Goal: Transaction & Acquisition: Purchase product/service

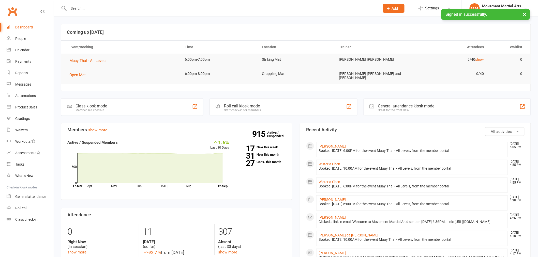
click at [98, 2] on div at bounding box center [218, 8] width 315 height 17
click at [100, 5] on input "text" at bounding box center [221, 8] width 309 height 7
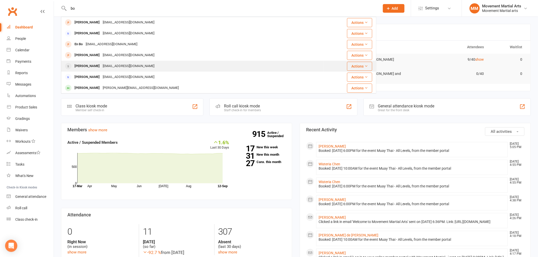
type input "bo"
click at [101, 65] on div "[EMAIL_ADDRESS][DOMAIN_NAME]" at bounding box center [128, 66] width 55 height 7
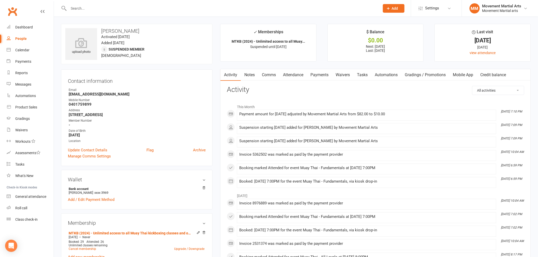
click at [316, 73] on link "Payments" at bounding box center [319, 75] width 25 height 12
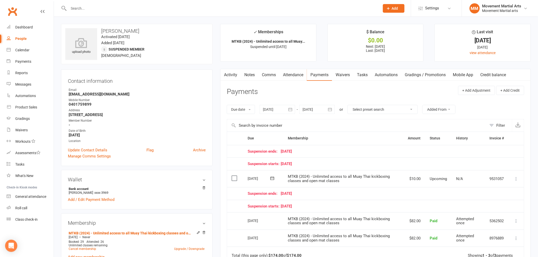
scroll to position [66, 0]
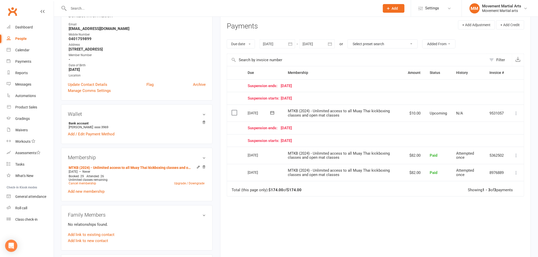
click at [325, 46] on div at bounding box center [317, 43] width 36 height 9
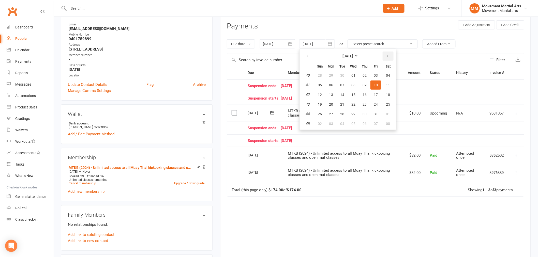
click at [386, 57] on icon "button" at bounding box center [388, 56] width 4 height 4
click at [384, 103] on button "27" at bounding box center [388, 104] width 13 height 9
type input "[DATE]"
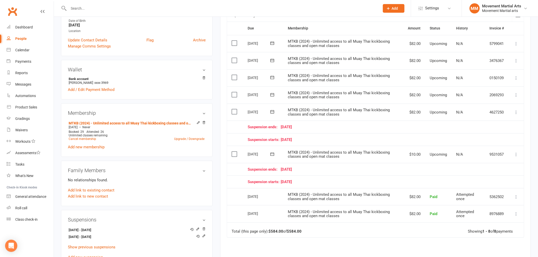
scroll to position [132, 0]
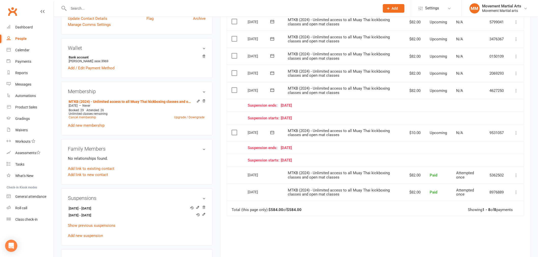
click at [130, 11] on input "text" at bounding box center [221, 8] width 309 height 7
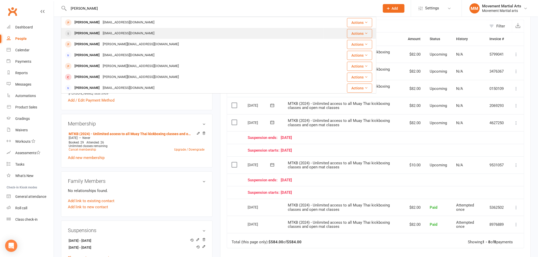
scroll to position [66, 0]
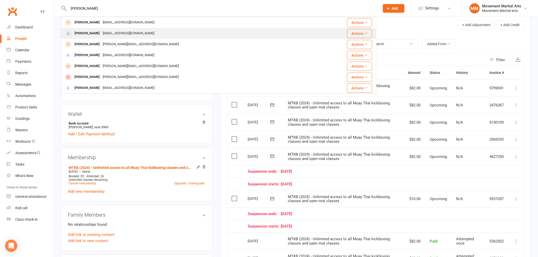
type input "[PERSON_NAME]"
click at [111, 34] on div "[EMAIL_ADDRESS][DOMAIN_NAME]" at bounding box center [128, 33] width 55 height 7
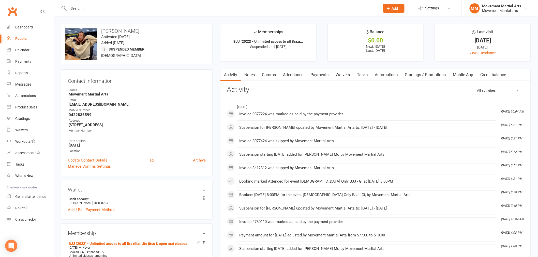
click at [325, 75] on link "Payments" at bounding box center [319, 75] width 25 height 12
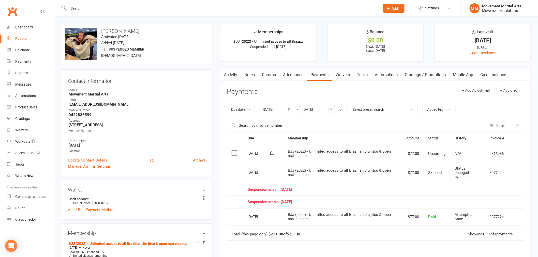
click at [249, 72] on link "Notes" at bounding box center [250, 75] width 18 height 12
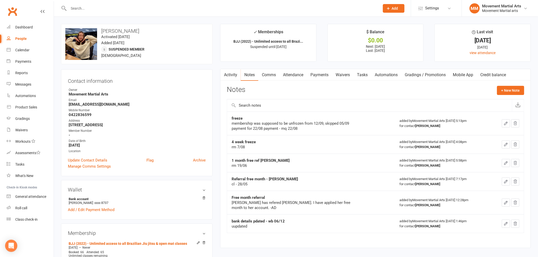
click at [321, 74] on link "Payments" at bounding box center [319, 75] width 25 height 12
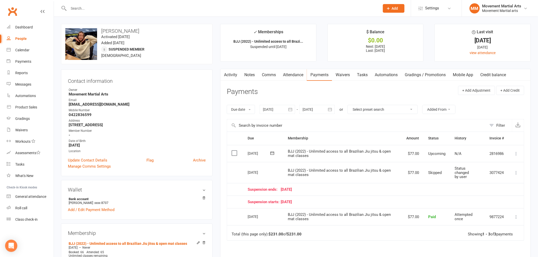
click at [326, 109] on div at bounding box center [317, 109] width 36 height 9
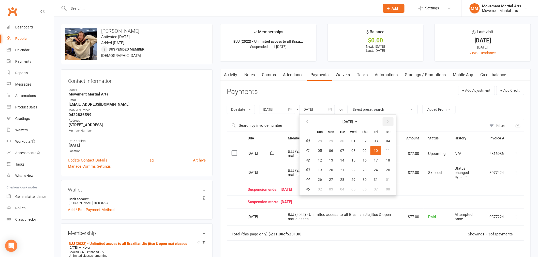
click at [390, 121] on button "button" at bounding box center [388, 121] width 11 height 9
click at [379, 164] on tbody "1 28 29 30 31 01 02 03 2 04 05 06 07 08 09 10 3 11 12 13 14 15 16 17 4 18 19 20…" at bounding box center [348, 165] width 94 height 57
click at [382, 156] on button "17" at bounding box center [388, 160] width 13 height 9
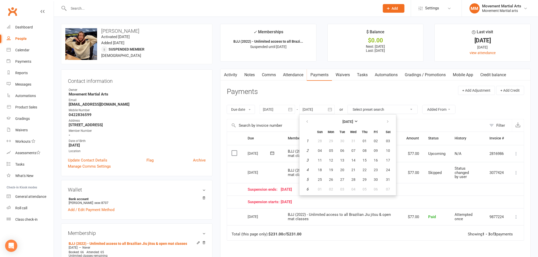
type input "[DATE]"
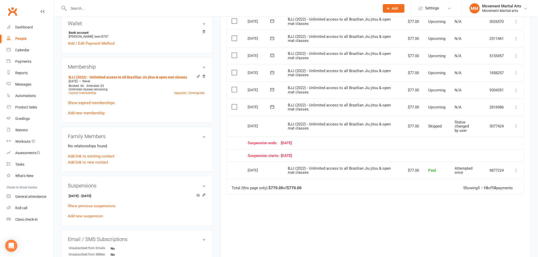
scroll to position [198, 0]
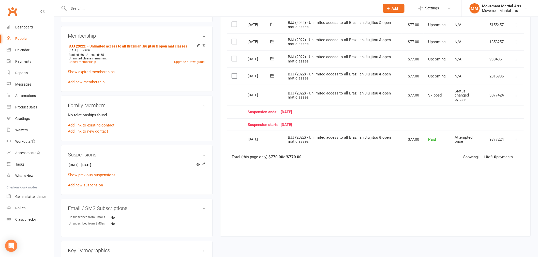
click at [270, 180] on div "Due Contact Membership Amount Status History Invoice # Select this [DATE] [PERS…" at bounding box center [376, 81] width 298 height 295
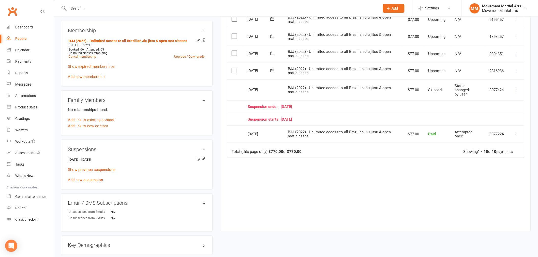
scroll to position [264, 0]
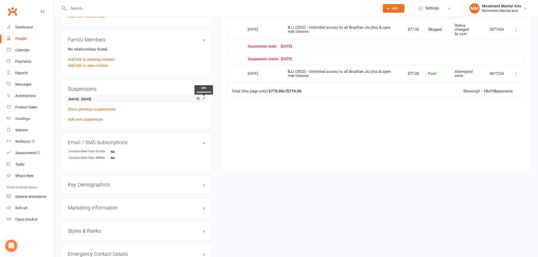
click at [204, 98] on icon at bounding box center [204, 98] width 2 height 2
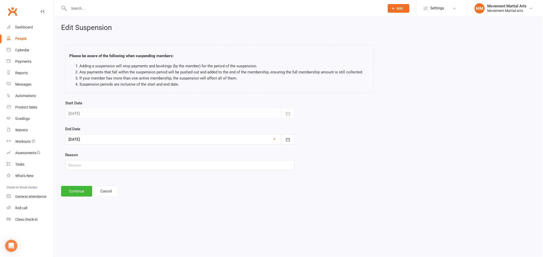
click at [107, 141] on div at bounding box center [179, 139] width 229 height 11
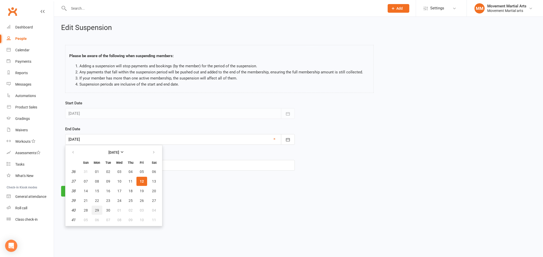
click at [95, 210] on span "29" at bounding box center [97, 211] width 4 height 4
type input "[DATE]"
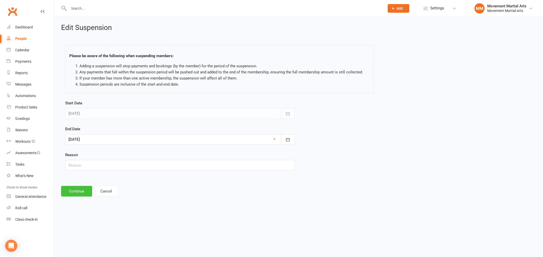
click at [79, 192] on button "Continue" at bounding box center [76, 191] width 31 height 11
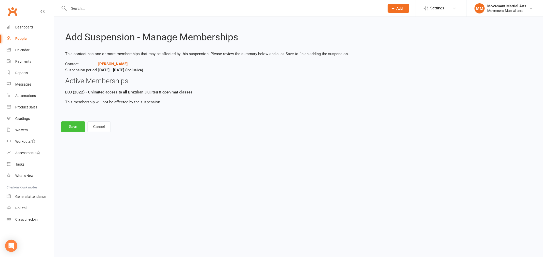
click at [77, 124] on button "Save" at bounding box center [73, 127] width 24 height 11
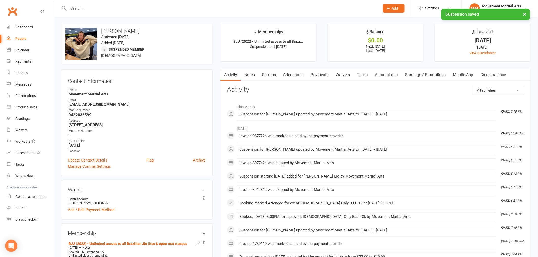
click at [324, 80] on link "Payments" at bounding box center [319, 75] width 25 height 12
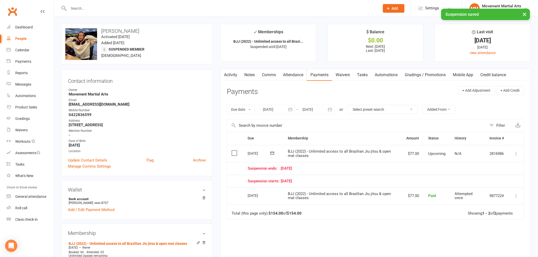
click at [516, 154] on icon at bounding box center [516, 153] width 5 height 5
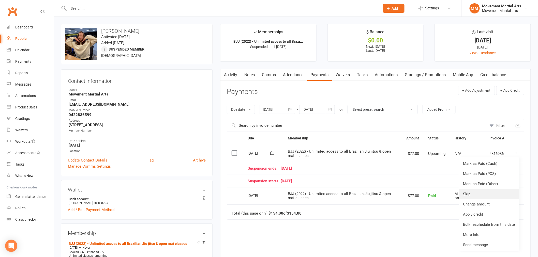
click at [479, 197] on link "Skip" at bounding box center [489, 194] width 60 height 10
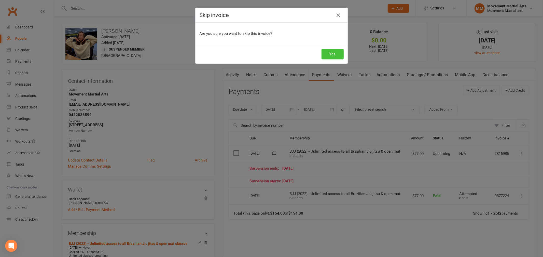
click at [333, 56] on button "Yes" at bounding box center [332, 54] width 22 height 11
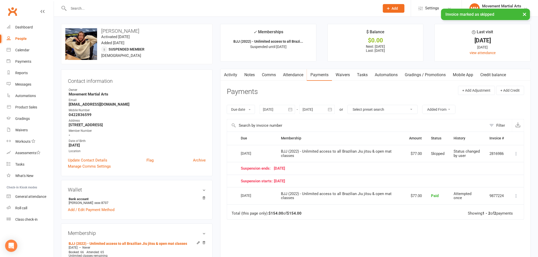
click at [323, 111] on div at bounding box center [317, 109] width 36 height 9
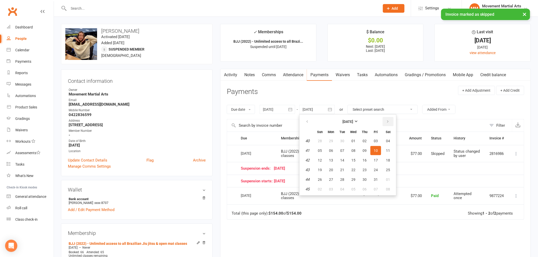
click at [389, 121] on button "button" at bounding box center [388, 121] width 11 height 9
click at [388, 121] on button "button" at bounding box center [388, 121] width 11 height 9
click at [374, 149] on span "12" at bounding box center [376, 151] width 4 height 4
type input "[DATE]"
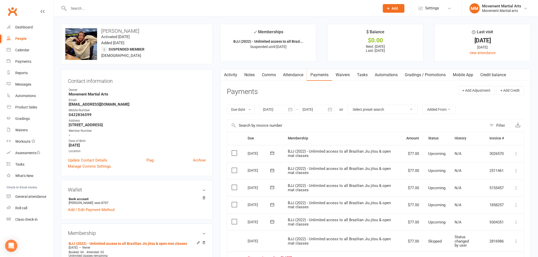
click at [251, 72] on link "Notes" at bounding box center [250, 75] width 18 height 12
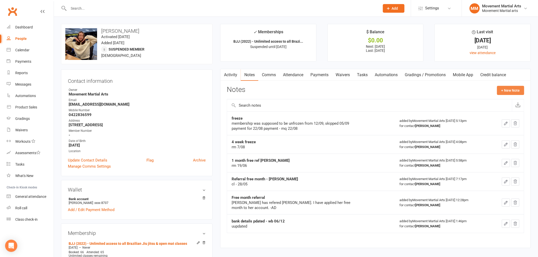
click at [504, 89] on button "+ New Note" at bounding box center [510, 90] width 27 height 9
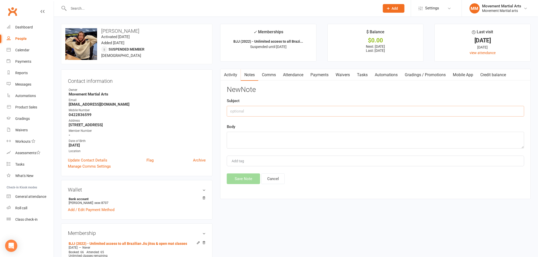
click at [264, 112] on input "text" at bounding box center [376, 111] width 298 height 11
type input "extended freeze"
click at [258, 142] on textarea at bounding box center [376, 140] width 298 height 17
type textarea "extended original freeze to 29/09 instead - mq 12/09"
click at [246, 181] on button "Save Note" at bounding box center [243, 179] width 33 height 11
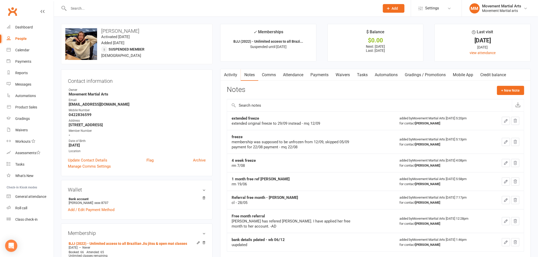
click at [322, 73] on link "Payments" at bounding box center [319, 75] width 25 height 12
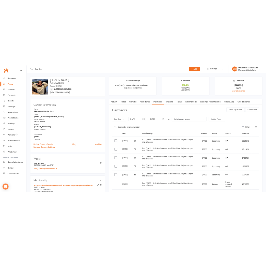
scroll to position [66, 0]
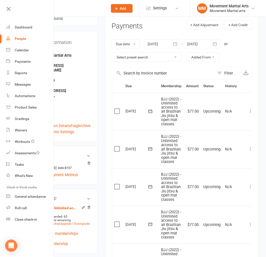
click at [59, 10] on input "text" at bounding box center [67, 8] width 75 height 7
click at [6, 8] on icon at bounding box center [8, 8] width 7 height 7
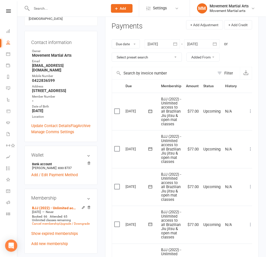
click at [51, 11] on input "text" at bounding box center [67, 8] width 75 height 7
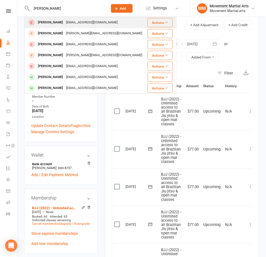
type input "[PERSON_NAME]"
click at [65, 24] on div "[EMAIL_ADDRESS][DOMAIN_NAME]" at bounding box center [92, 22] width 55 height 7
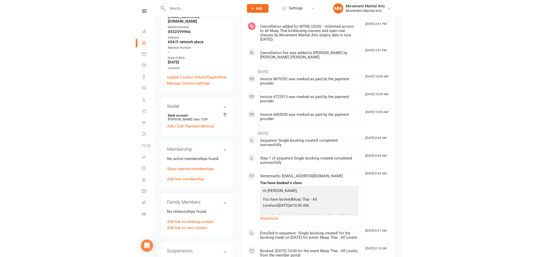
scroll to position [132, 0]
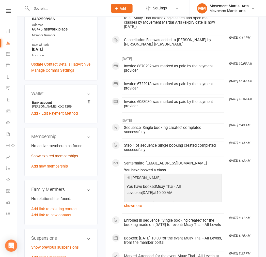
click at [42, 154] on link "Show expired memberships" at bounding box center [54, 156] width 47 height 5
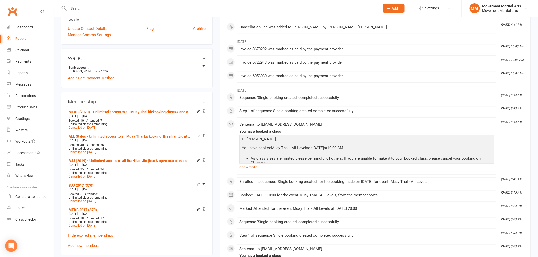
click at [106, 6] on input "text" at bounding box center [221, 8] width 309 height 7
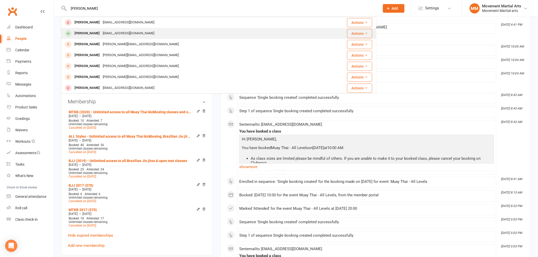
type input "[PERSON_NAME]"
click at [123, 33] on div "[PERSON_NAME] [EMAIL_ADDRESS][DOMAIN_NAME]" at bounding box center [188, 33] width 253 height 10
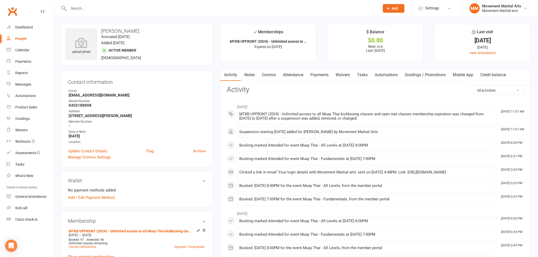
scroll to position [66, 0]
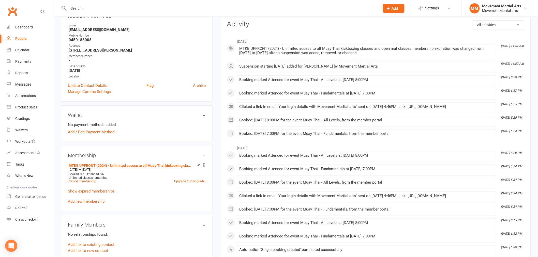
click at [143, 151] on div "Membership MTKB UPFRONT (2024) - Unlimited access to all Muay Thai kickboxing c…" at bounding box center [137, 179] width 152 height 66
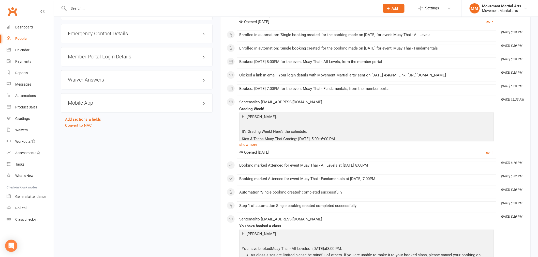
scroll to position [330, 0]
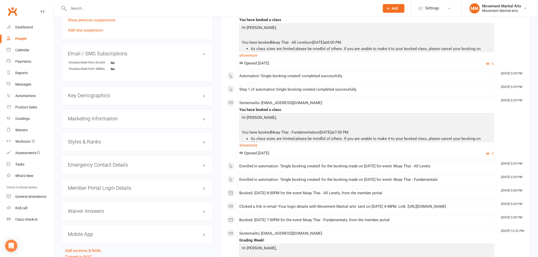
click at [113, 140] on h3 "Styles & Ranks" at bounding box center [137, 142] width 138 height 6
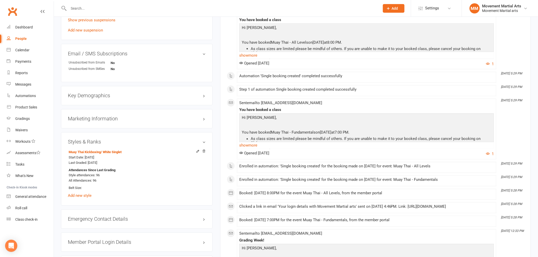
click at [114, 140] on h3 "Styles & Ranks" at bounding box center [137, 142] width 138 height 6
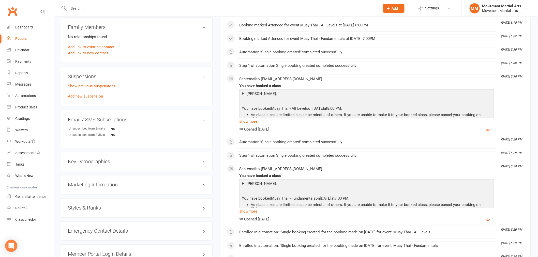
scroll to position [198, 0]
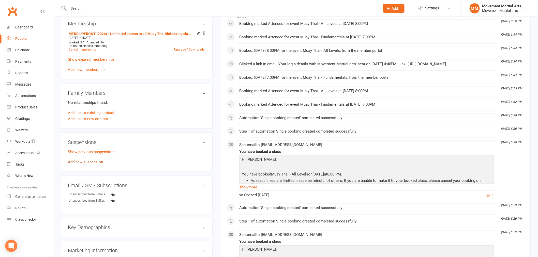
click at [97, 162] on link "Add new suspension" at bounding box center [85, 162] width 35 height 5
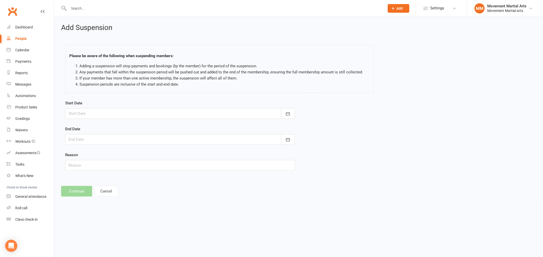
click at [189, 117] on div at bounding box center [179, 113] width 229 height 11
click at [141, 154] on span "12" at bounding box center [142, 156] width 4 height 4
type input "[DATE]"
click at [141, 135] on div at bounding box center [179, 139] width 229 height 11
click at [153, 149] on button "button" at bounding box center [154, 152] width 11 height 9
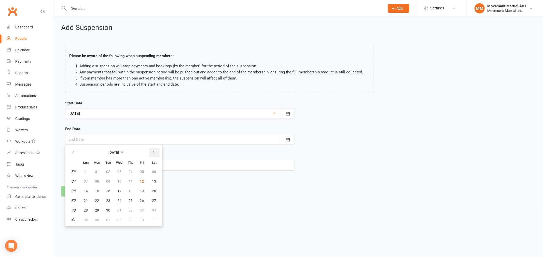
click at [153, 149] on button "button" at bounding box center [154, 152] width 11 height 9
click at [149, 189] on button "15" at bounding box center [154, 191] width 13 height 9
type input "[DATE]"
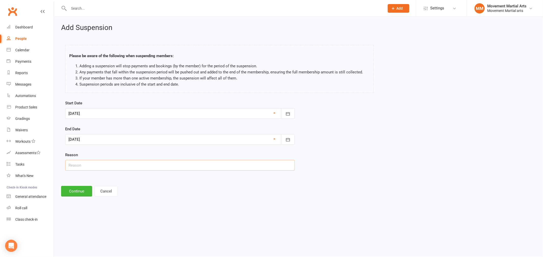
click at [96, 166] on input "text" at bounding box center [179, 165] width 229 height 11
type input "travel"
click at [75, 193] on button "Continue" at bounding box center [76, 191] width 31 height 11
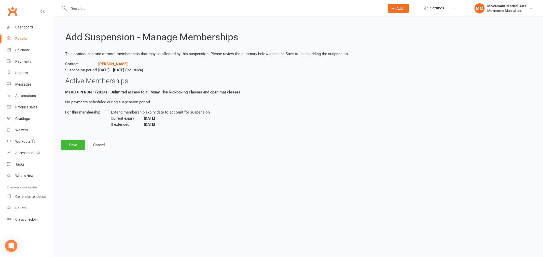
click at [106, 112] on label "Extend membership expiry date to account for suspension" at bounding box center [157, 112] width 106 height 6
click at [106, 109] on input "Extend membership expiry date to account for suspension" at bounding box center [105, 109] width 3 height 0
click at [74, 149] on button "Save" at bounding box center [73, 145] width 24 height 11
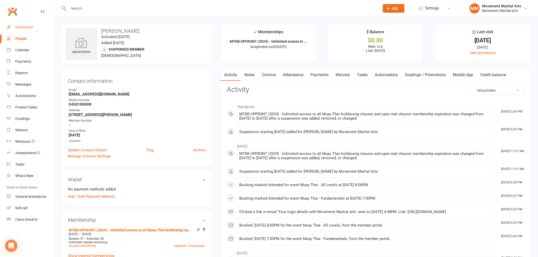
click at [26, 26] on div "Dashboard" at bounding box center [24, 27] width 18 height 4
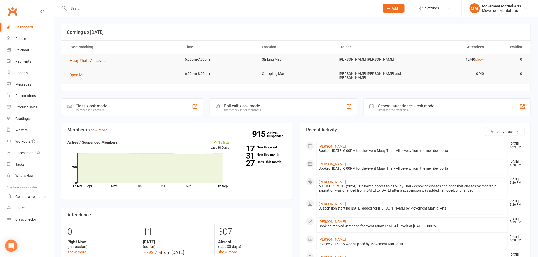
click at [81, 62] on span "Muay Thai - All Levels" at bounding box center [87, 61] width 37 height 5
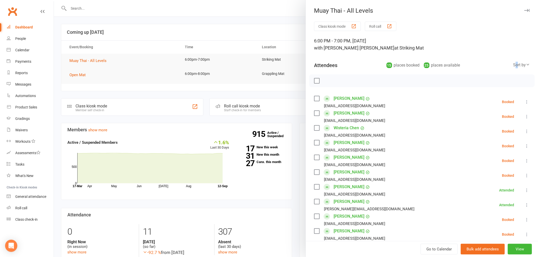
click at [513, 67] on div "Sort by" at bounding box center [521, 65] width 17 height 7
click at [505, 81] on link "First name" at bounding box center [504, 86] width 50 height 10
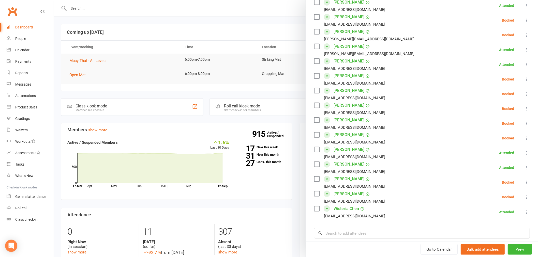
scroll to position [49, 0]
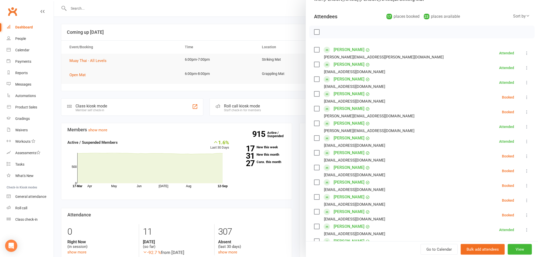
click at [118, 9] on div at bounding box center [296, 128] width 484 height 257
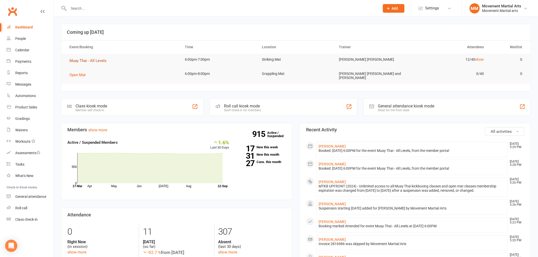
click at [96, 59] on span "Muay Thai - All Levels" at bounding box center [87, 61] width 37 height 5
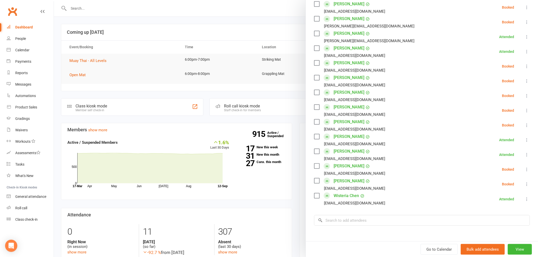
scroll to position [130, 0]
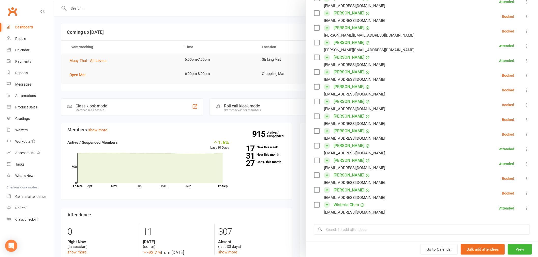
click at [525, 31] on icon at bounding box center [527, 31] width 5 height 5
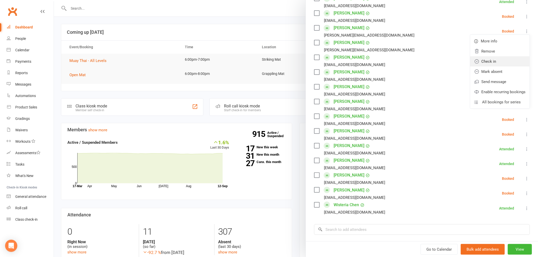
click at [493, 60] on link "Check in" at bounding box center [500, 61] width 60 height 10
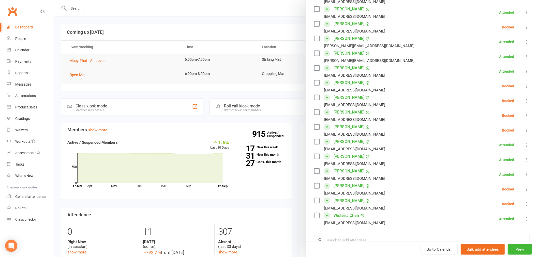
scroll to position [132, 0]
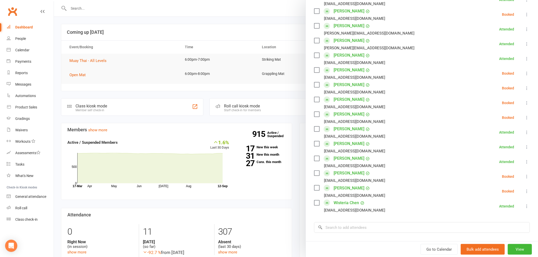
drag, startPoint x: 168, startPoint y: 33, endPoint x: 154, endPoint y: 45, distance: 19.0
click at [168, 33] on div at bounding box center [296, 128] width 484 height 257
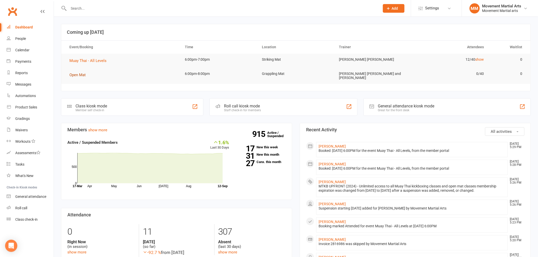
click at [83, 75] on span "Open Mat" at bounding box center [77, 75] width 16 height 5
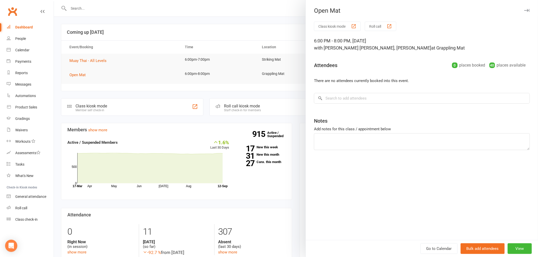
click at [140, 29] on div at bounding box center [296, 128] width 484 height 257
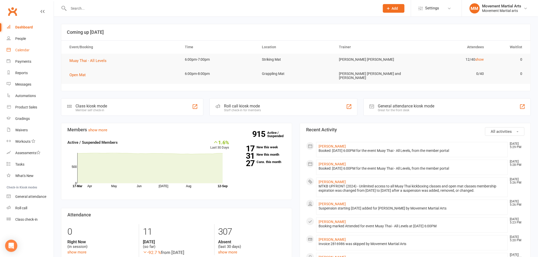
click at [26, 49] on div "Calendar" at bounding box center [22, 50] width 14 height 4
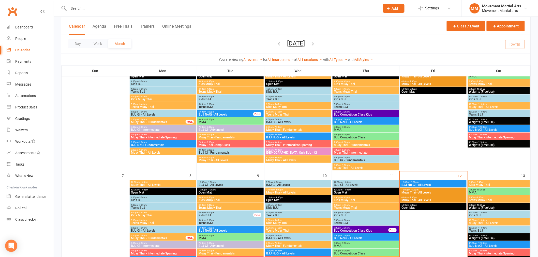
scroll to position [66, 0]
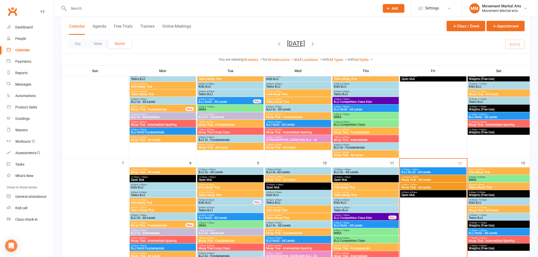
click at [421, 185] on div "6:00pm - 7:00pm Muay Thai - All Levels" at bounding box center [433, 186] width 66 height 7
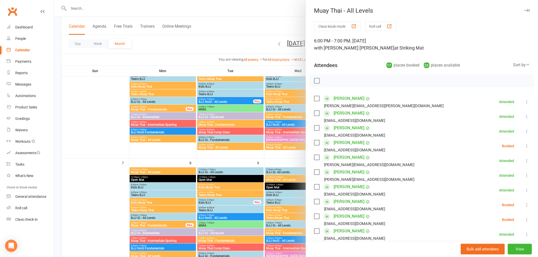
scroll to position [195, 0]
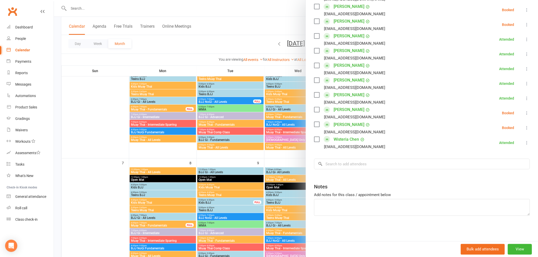
click at [95, 78] on div at bounding box center [296, 128] width 484 height 257
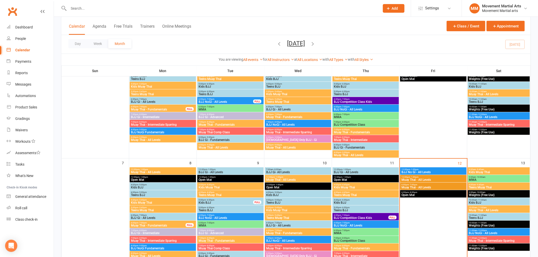
click at [416, 186] on span "Muay Thai - All Levels" at bounding box center [433, 187] width 64 height 3
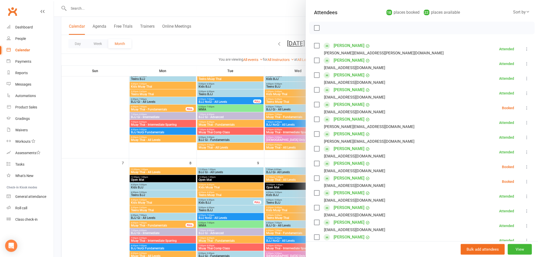
scroll to position [66, 0]
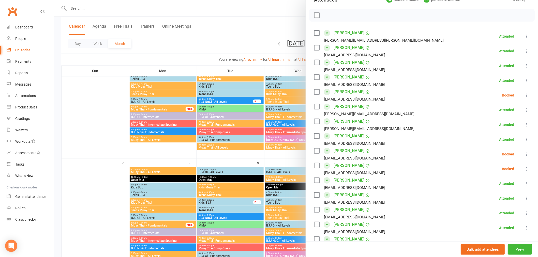
click at [524, 169] on button at bounding box center [527, 169] width 6 height 6
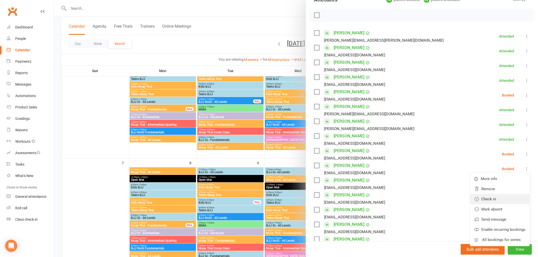
click at [493, 200] on link "Check in" at bounding box center [500, 199] width 60 height 10
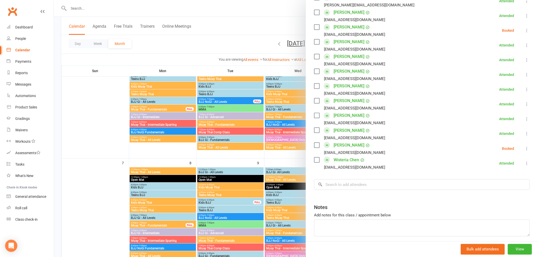
scroll to position [198, 0]
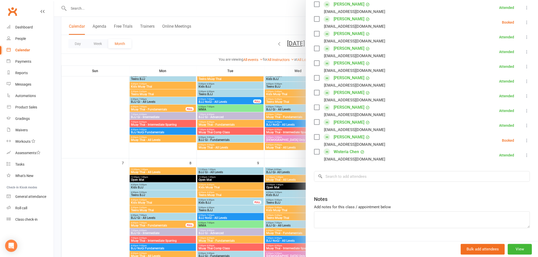
click at [228, 27] on div at bounding box center [296, 128] width 484 height 257
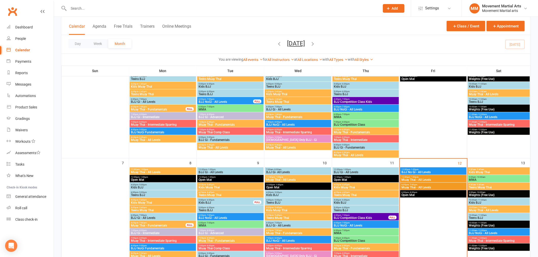
drag, startPoint x: 124, startPoint y: 4, endPoint x: 127, endPoint y: 8, distance: 5.1
click at [125, 4] on div at bounding box center [218, 8] width 315 height 17
click at [128, 8] on input "text" at bounding box center [221, 8] width 309 height 7
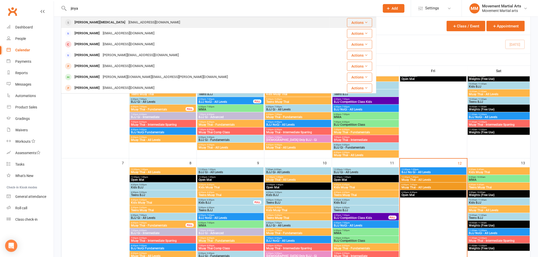
type input "jinya"
click at [129, 20] on div "[PERSON_NAME][MEDICAL_DATA] [PERSON_NAME][EMAIL_ADDRESS][DOMAIN_NAME]" at bounding box center [196, 22] width 268 height 10
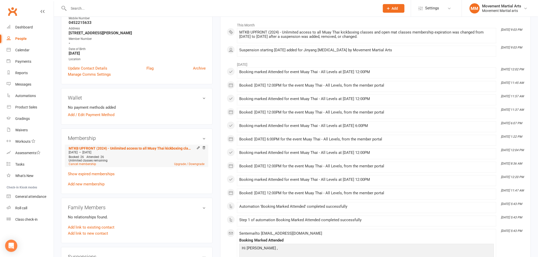
scroll to position [198, 0]
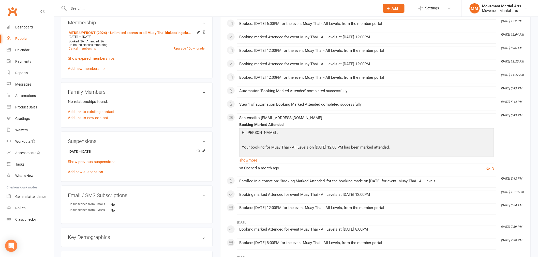
click at [130, 11] on input "text" at bounding box center [221, 8] width 309 height 7
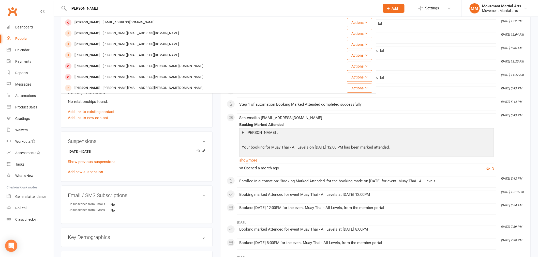
type input "[PERSON_NAME]"
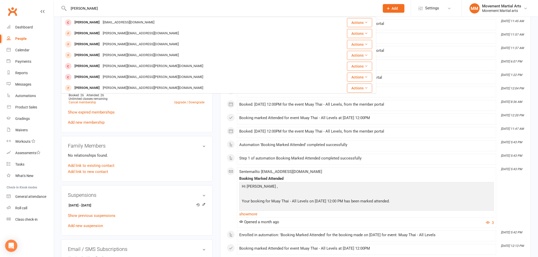
scroll to position [132, 0]
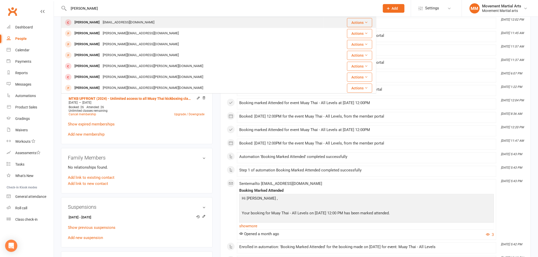
click at [128, 17] on td "[PERSON_NAME] [EMAIL_ADDRESS][DOMAIN_NAME]" at bounding box center [192, 22] width 262 height 11
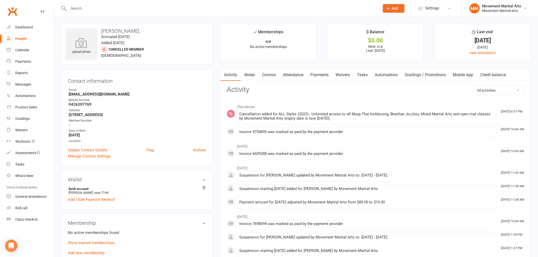
click at [323, 78] on link "Payments" at bounding box center [319, 75] width 25 height 12
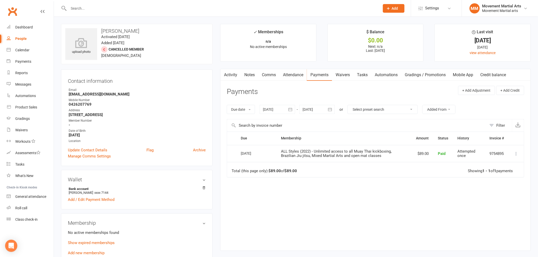
click at [101, 13] on div at bounding box center [218, 8] width 315 height 17
click at [94, 8] on input "text" at bounding box center [221, 8] width 309 height 7
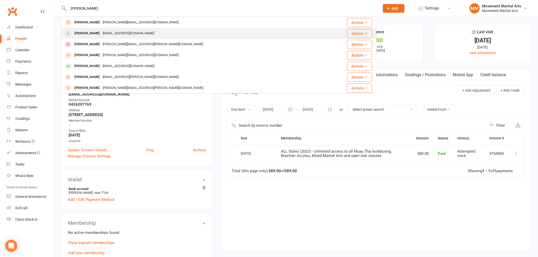
type input "[PERSON_NAME]"
click at [101, 32] on div "[EMAIL_ADDRESS][DOMAIN_NAME]" at bounding box center [128, 33] width 55 height 7
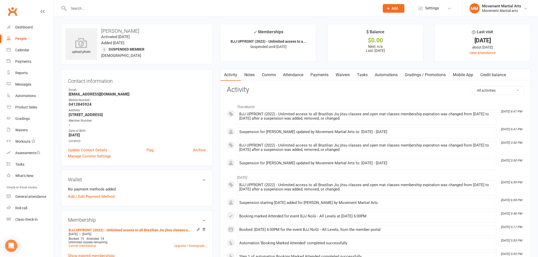
click at [325, 69] on link "Payments" at bounding box center [319, 75] width 25 height 12
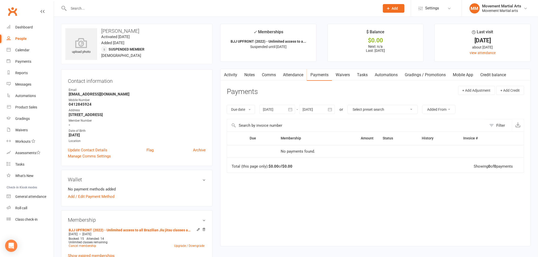
click at [123, 5] on input "text" at bounding box center [221, 8] width 309 height 7
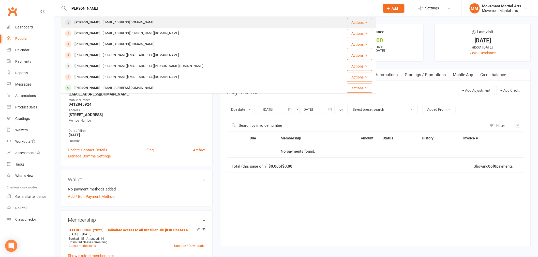
type input "[PERSON_NAME]"
click at [107, 26] on div "[EMAIL_ADDRESS][DOMAIN_NAME]" at bounding box center [128, 22] width 55 height 7
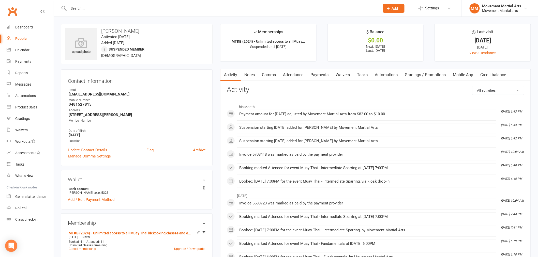
click at [324, 75] on link "Payments" at bounding box center [319, 75] width 25 height 12
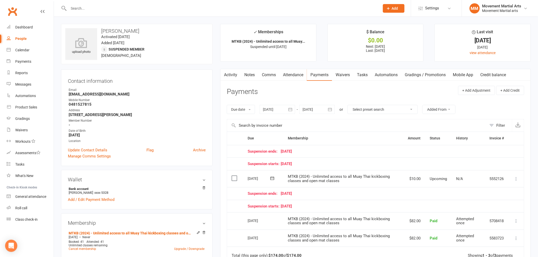
click at [321, 110] on div at bounding box center [317, 109] width 36 height 9
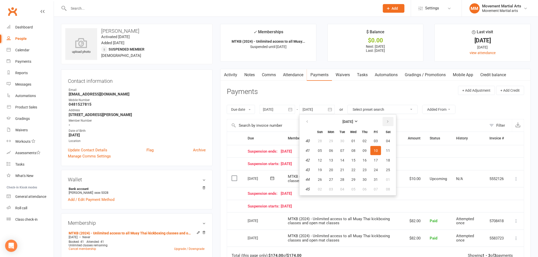
click at [390, 121] on button "button" at bounding box center [388, 121] width 11 height 9
drag, startPoint x: 390, startPoint y: 121, endPoint x: 388, endPoint y: 130, distance: 9.3
click at [389, 124] on button "button" at bounding box center [388, 121] width 11 height 9
click at [386, 161] on span "17" at bounding box center [388, 160] width 4 height 4
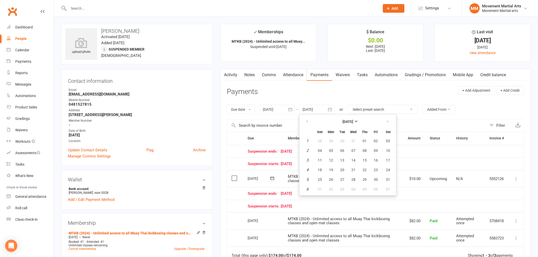
type input "[DATE]"
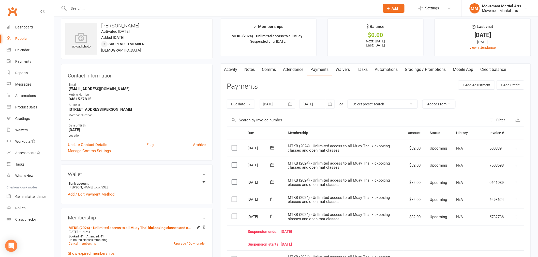
scroll to position [66, 0]
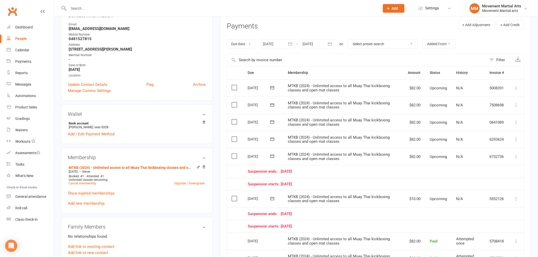
click at [115, 9] on input "text" at bounding box center [221, 8] width 309 height 7
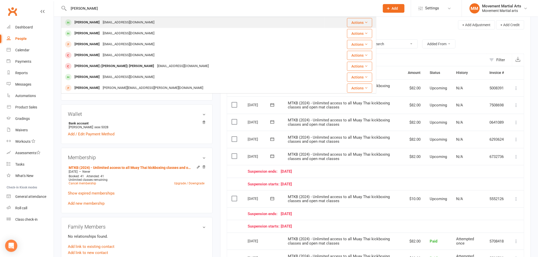
type input "[PERSON_NAME]"
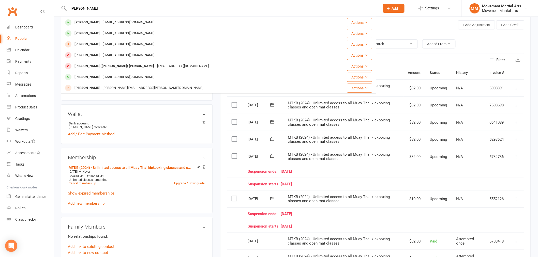
click at [118, 20] on div "[EMAIL_ADDRESS][DOMAIN_NAME]" at bounding box center [128, 22] width 55 height 7
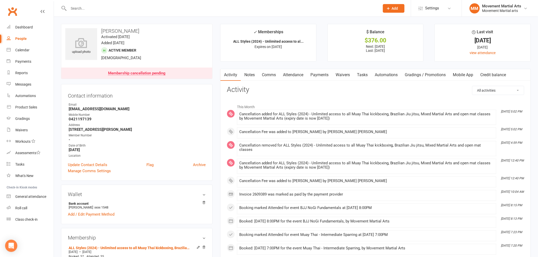
scroll to position [66, 0]
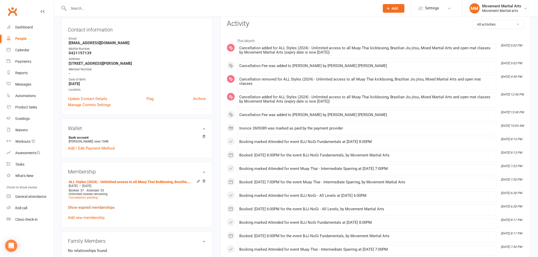
click at [105, 209] on link "Show expired memberships" at bounding box center [91, 208] width 47 height 5
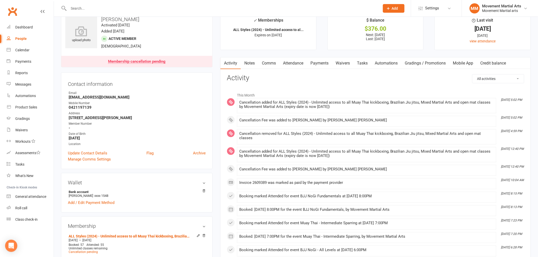
scroll to position [0, 0]
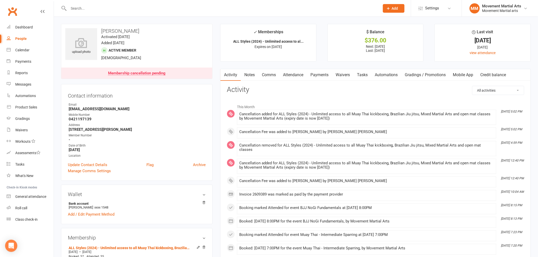
click at [321, 80] on link "Payments" at bounding box center [319, 75] width 25 height 12
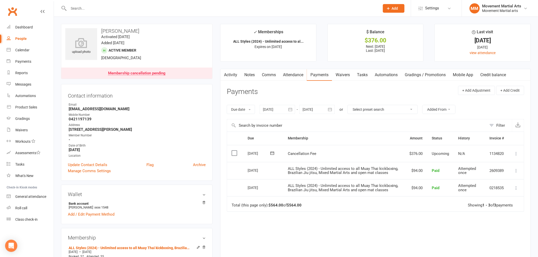
click at [344, 236] on div "Due Contact Membership Amount Status History Invoice # Select this [DATE] [PERS…" at bounding box center [376, 205] width 298 height 146
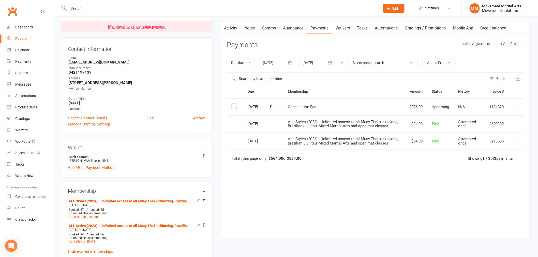
scroll to position [66, 0]
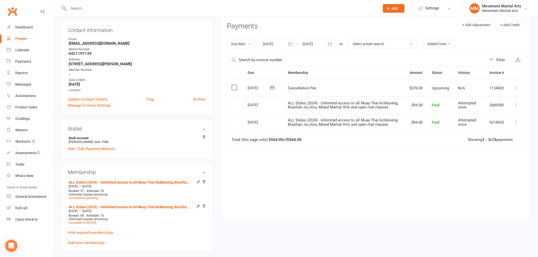
click at [116, 8] on input "text" at bounding box center [221, 8] width 309 height 7
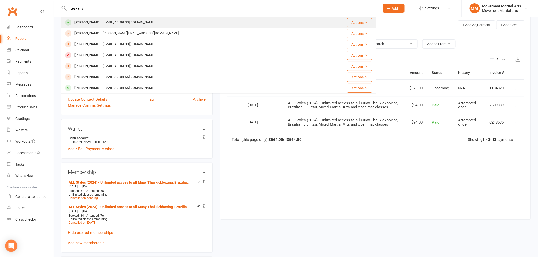
type input "teskans"
click at [125, 19] on div "[EMAIL_ADDRESS][DOMAIN_NAME]" at bounding box center [128, 22] width 55 height 7
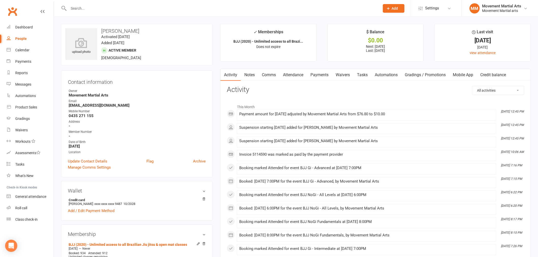
click at [324, 73] on link "Payments" at bounding box center [319, 75] width 25 height 12
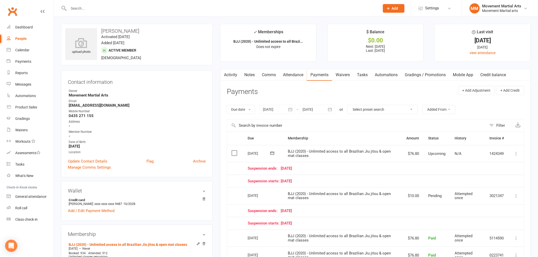
scroll to position [66, 0]
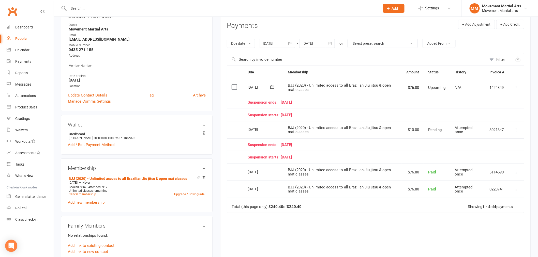
click at [138, 9] on input "text" at bounding box center [221, 8] width 309 height 7
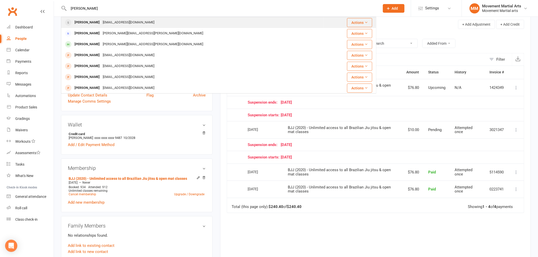
type input "[PERSON_NAME]"
click at [136, 21] on div "[EMAIL_ADDRESS][DOMAIN_NAME]" at bounding box center [128, 22] width 55 height 7
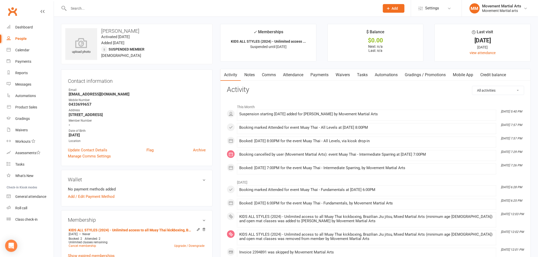
scroll to position [132, 0]
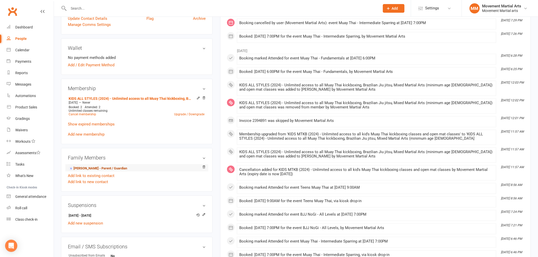
click at [98, 169] on link "[PERSON_NAME] - Parent / Guardian" at bounding box center [98, 168] width 59 height 5
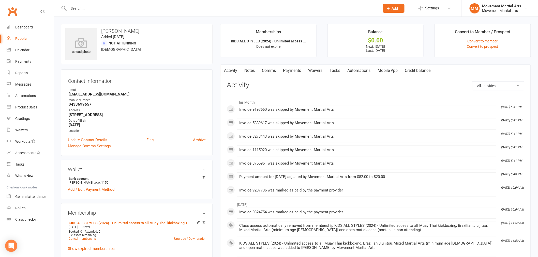
click at [297, 69] on link "Payments" at bounding box center [292, 71] width 25 height 12
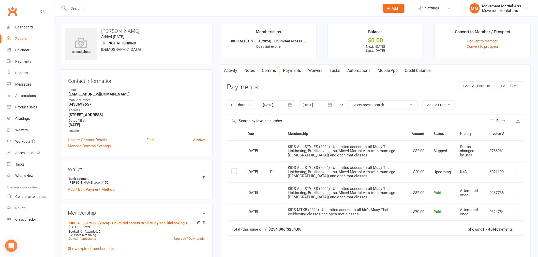
click at [325, 107] on div at bounding box center [317, 104] width 36 height 9
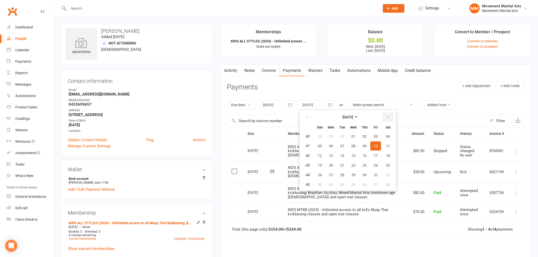
click at [386, 117] on icon "button" at bounding box center [388, 117] width 4 height 4
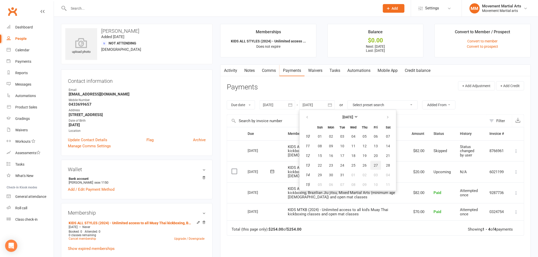
click at [379, 161] on button "27" at bounding box center [376, 165] width 11 height 9
type input "[DATE]"
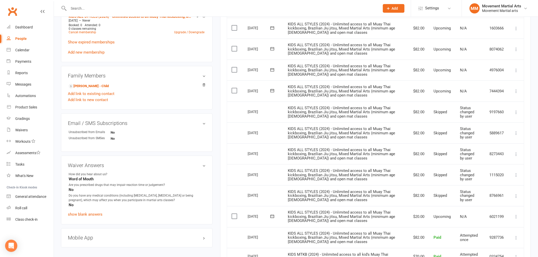
scroll to position [198, 0]
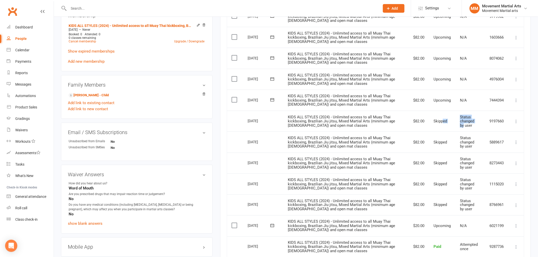
drag, startPoint x: 442, startPoint y: 120, endPoint x: 462, endPoint y: 124, distance: 21.3
click at [462, 124] on tr "Select this [DATE] [PERSON_NAME] KIDS ALL STYLES (2024) - Unlimited access to a…" at bounding box center [375, 121] width 297 height 21
click at [451, 103] on td "Upcoming" at bounding box center [442, 100] width 26 height 21
drag, startPoint x: 442, startPoint y: 97, endPoint x: 453, endPoint y: 99, distance: 11.7
click at [453, 99] on td "Upcoming" at bounding box center [442, 100] width 26 height 21
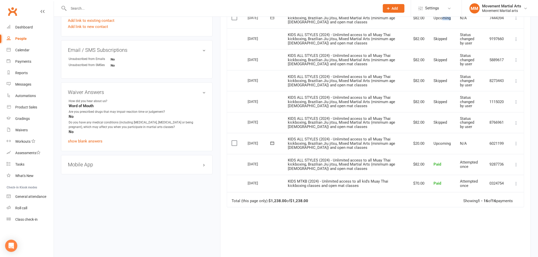
scroll to position [271, 0]
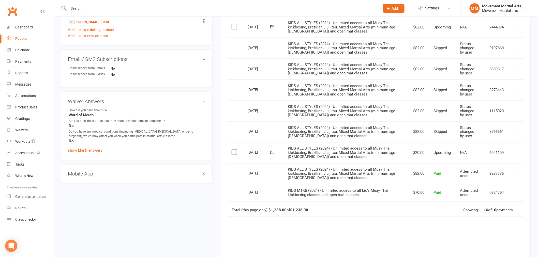
click at [114, 5] on input "text" at bounding box center [221, 8] width 309 height 7
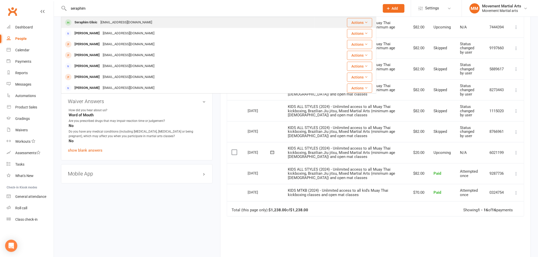
type input "seraphim"
click at [109, 20] on div "[EMAIL_ADDRESS][DOMAIN_NAME]" at bounding box center [126, 22] width 55 height 7
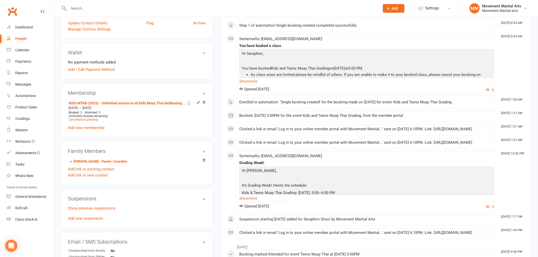
scroll to position [198, 0]
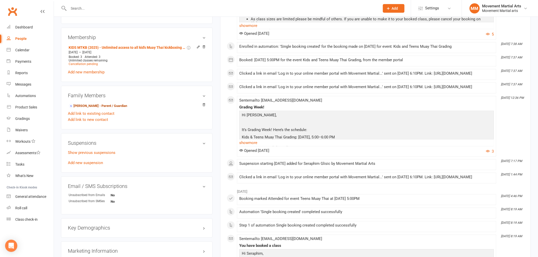
click at [110, 108] on link "[PERSON_NAME] - Parent / Guardian" at bounding box center [98, 106] width 59 height 5
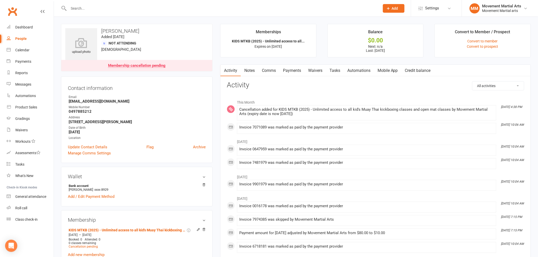
click at [288, 71] on link "Payments" at bounding box center [292, 71] width 25 height 12
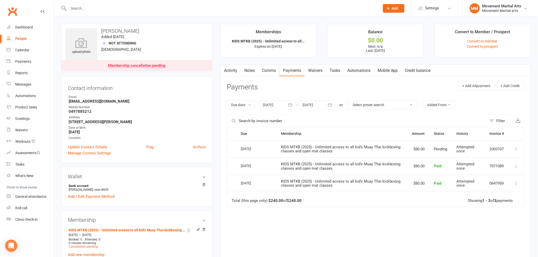
click at [325, 103] on div at bounding box center [317, 104] width 36 height 9
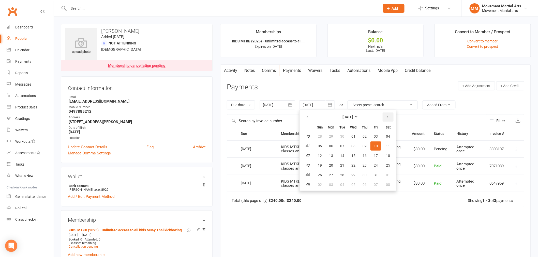
click at [387, 118] on icon "button" at bounding box center [388, 117] width 4 height 4
click at [386, 119] on icon "button" at bounding box center [388, 117] width 4 height 4
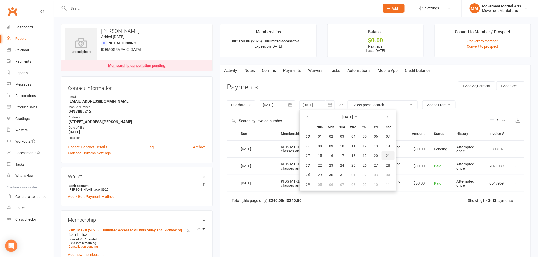
click at [383, 156] on button "21" at bounding box center [388, 155] width 13 height 9
type input "[DATE]"
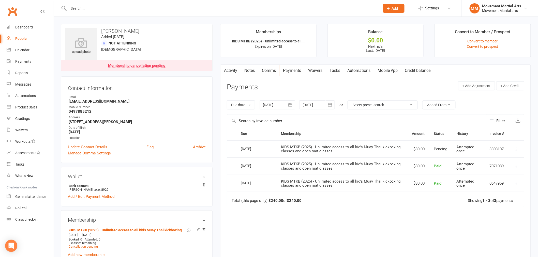
click at [118, 8] on input "text" at bounding box center [221, 8] width 309 height 7
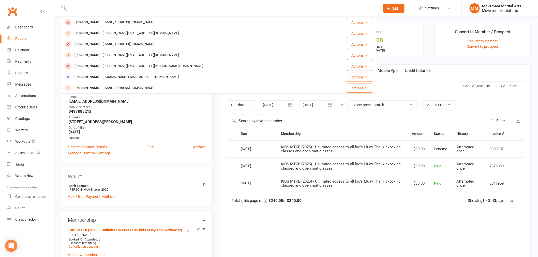
type input "j"
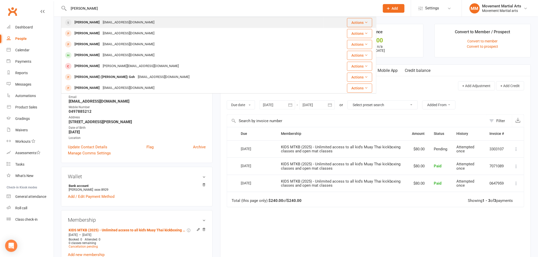
type input "[PERSON_NAME]"
click at [119, 22] on div "[EMAIL_ADDRESS][DOMAIN_NAME]" at bounding box center [128, 22] width 55 height 7
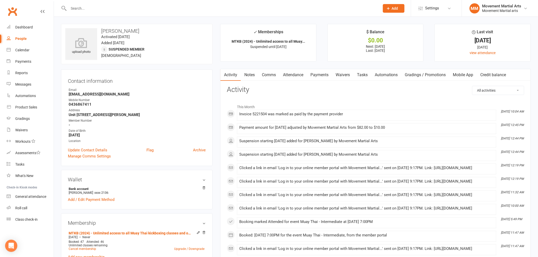
click at [320, 75] on link "Payments" at bounding box center [319, 75] width 25 height 12
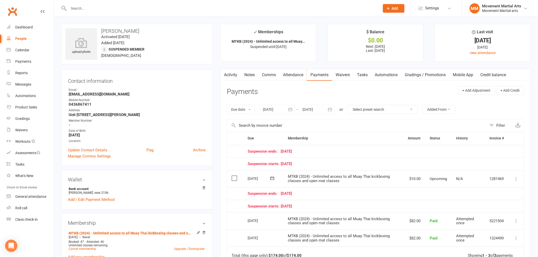
click at [329, 112] on button "button" at bounding box center [330, 109] width 9 height 9
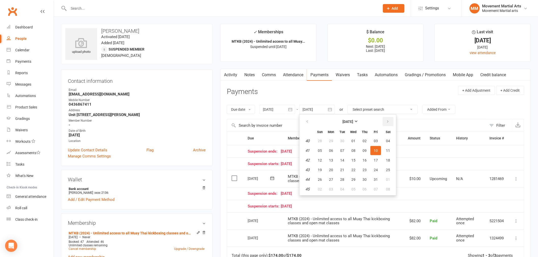
click at [388, 123] on button "button" at bounding box center [388, 121] width 11 height 9
click at [378, 157] on button "20" at bounding box center [376, 160] width 11 height 9
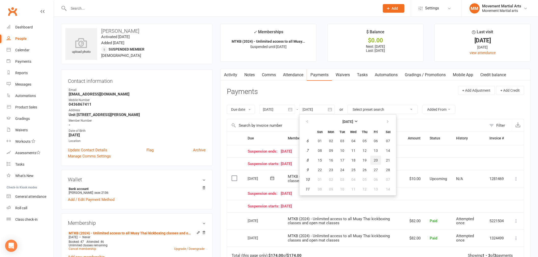
type input "[DATE]"
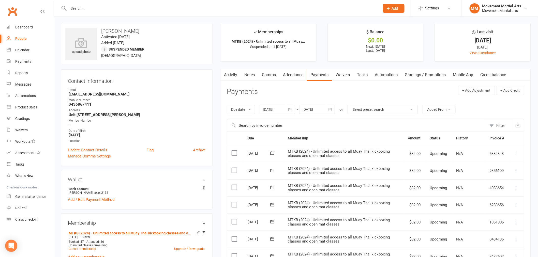
click at [123, 8] on input "text" at bounding box center [221, 8] width 309 height 7
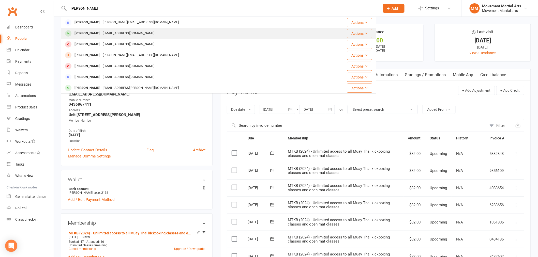
type input "[PERSON_NAME]"
click at [131, 35] on div "[PERSON_NAME] [EMAIL_ADDRESS][DOMAIN_NAME]" at bounding box center [188, 33] width 253 height 10
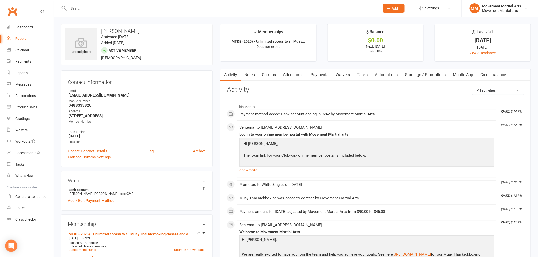
click at [318, 72] on link "Payments" at bounding box center [319, 75] width 25 height 12
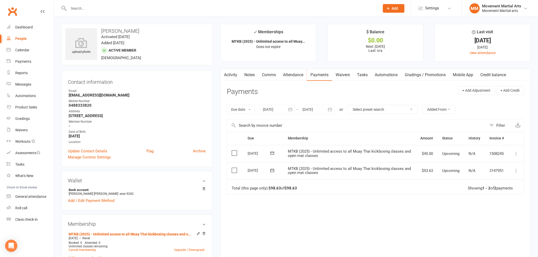
click at [314, 110] on div at bounding box center [317, 109] width 36 height 9
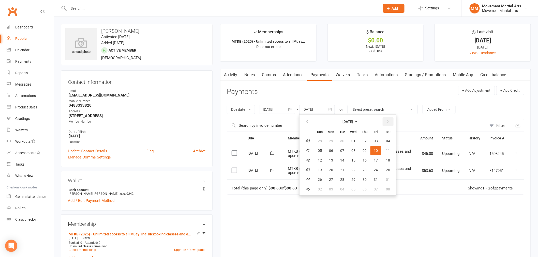
click at [383, 120] on button "button" at bounding box center [388, 121] width 11 height 9
click at [386, 121] on icon "button" at bounding box center [388, 122] width 4 height 4
click at [390, 167] on button "24" at bounding box center [388, 170] width 13 height 9
type input "[DATE]"
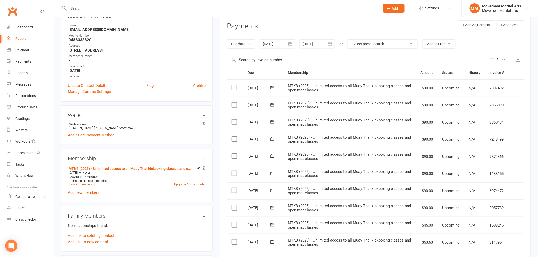
scroll to position [132, 0]
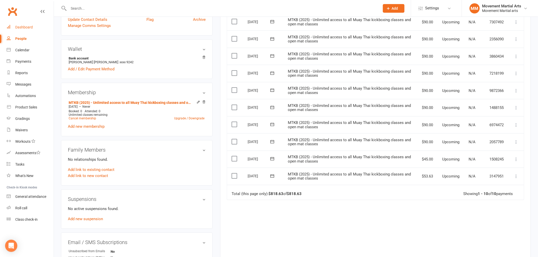
click at [29, 29] on div "Dashboard" at bounding box center [24, 27] width 18 height 4
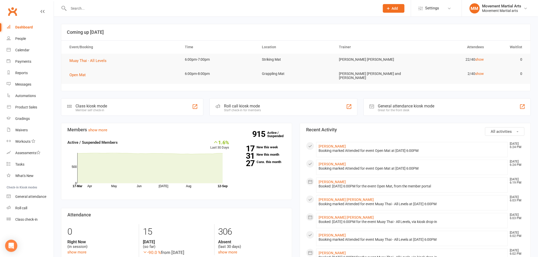
drag, startPoint x: 150, startPoint y: 8, endPoint x: 161, endPoint y: 17, distance: 14.3
click at [149, 9] on input "text" at bounding box center [221, 8] width 309 height 7
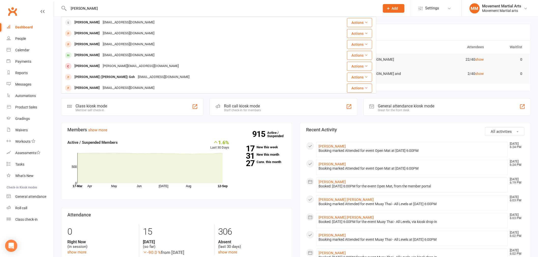
type input "[PERSON_NAME]"
click at [110, 19] on div "[PERSON_NAME] [PERSON_NAME][EMAIL_ADDRESS][DOMAIN_NAME]" at bounding box center [193, 22] width 262 height 10
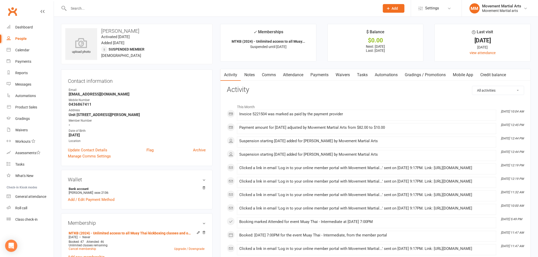
click at [119, 10] on input "text" at bounding box center [221, 8] width 309 height 7
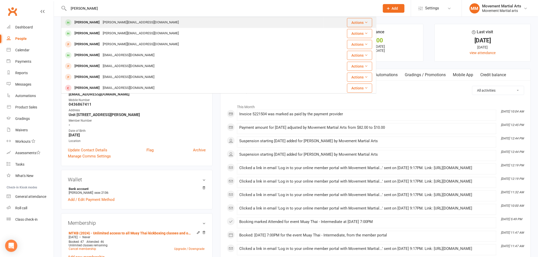
type input "[PERSON_NAME]"
click at [108, 20] on div "[PERSON_NAME][EMAIL_ADDRESS][DOMAIN_NAME]" at bounding box center [140, 22] width 79 height 7
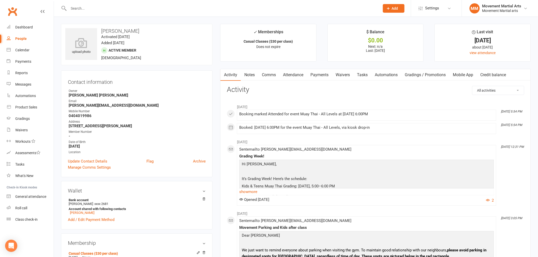
click at [316, 75] on link "Payments" at bounding box center [319, 75] width 25 height 12
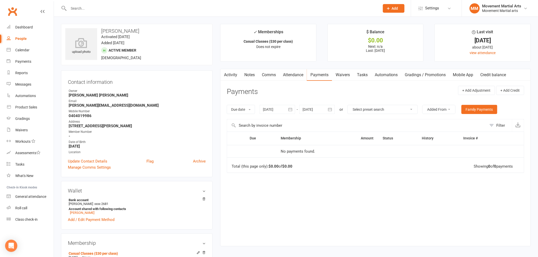
click at [286, 111] on div at bounding box center [278, 109] width 36 height 9
click at [273, 123] on button "button" at bounding box center [268, 121] width 11 height 9
click at [274, 123] on th at bounding box center [267, 121] width 13 height 11
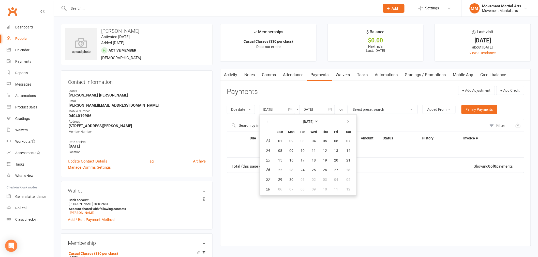
click at [274, 123] on th at bounding box center [267, 121] width 13 height 11
click at [267, 122] on icon "button" at bounding box center [268, 122] width 4 height 4
click at [277, 159] on button "11" at bounding box center [280, 160] width 11 height 9
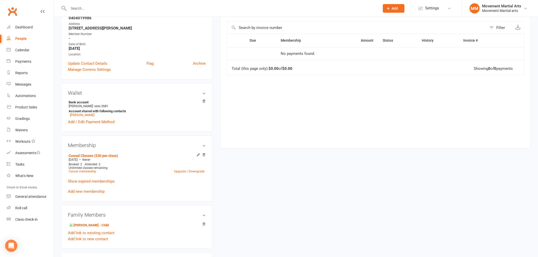
scroll to position [132, 0]
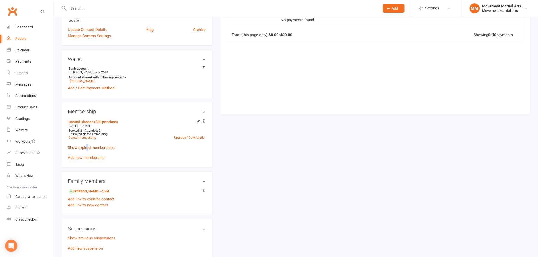
click at [88, 147] on link "Show expired memberships" at bounding box center [91, 147] width 47 height 5
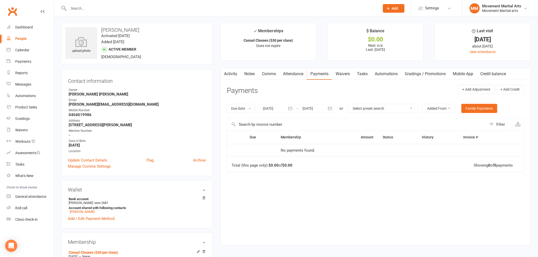
scroll to position [0, 0]
click at [288, 112] on button "button" at bounding box center [290, 109] width 9 height 9
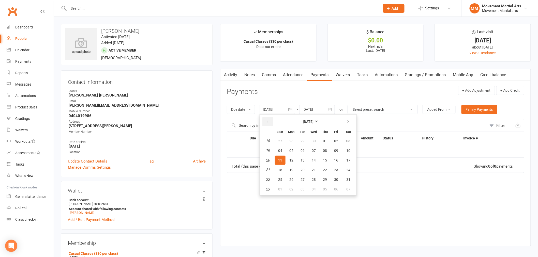
click at [268, 120] on icon "button" at bounding box center [268, 122] width 4 height 4
click at [304, 123] on strong "[DATE]" at bounding box center [308, 122] width 11 height 4
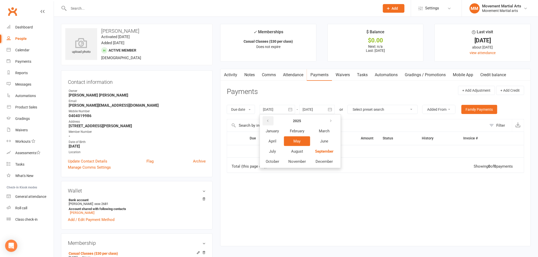
click at [269, 121] on icon "button" at bounding box center [268, 121] width 4 height 4
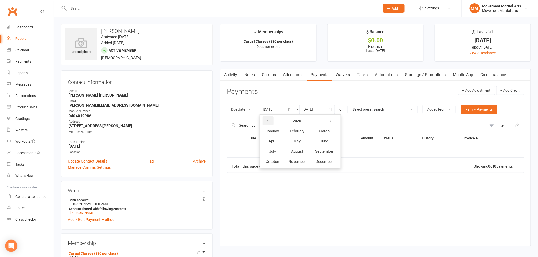
click at [269, 121] on icon "button" at bounding box center [268, 121] width 4 height 4
click at [297, 139] on span "May" at bounding box center [297, 141] width 7 height 5
click at [297, 139] on button "29" at bounding box center [291, 141] width 11 height 9
type input "[DATE]"
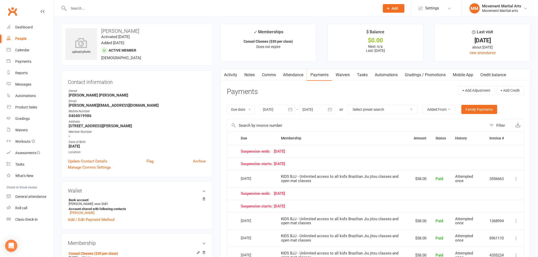
click at [335, 108] on button "button" at bounding box center [330, 109] width 9 height 9
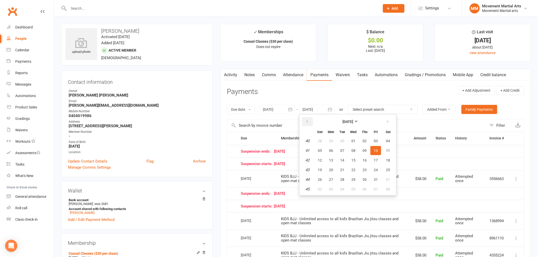
click at [310, 122] on button "button" at bounding box center [307, 121] width 11 height 9
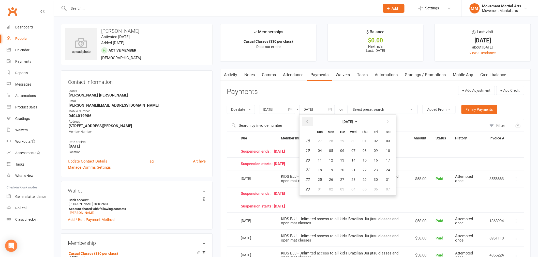
click at [310, 122] on button "button" at bounding box center [307, 121] width 11 height 9
click at [343, 121] on strong "[DATE]" at bounding box center [348, 122] width 11 height 4
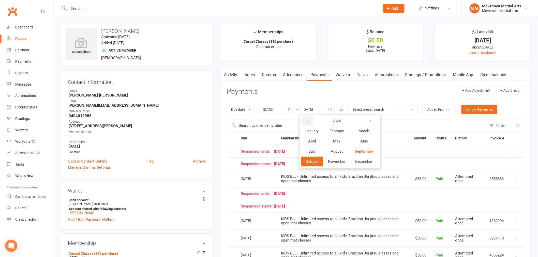
click at [305, 120] on button "button" at bounding box center [307, 121] width 11 height 9
click at [305, 121] on button "button" at bounding box center [307, 121] width 11 height 9
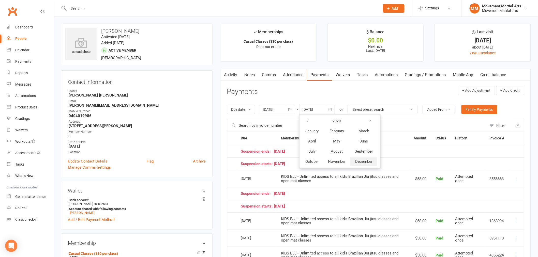
click at [367, 160] on span "December" at bounding box center [363, 161] width 17 height 5
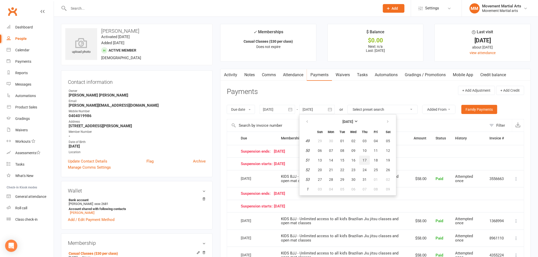
click at [367, 160] on button "17" at bounding box center [364, 160] width 11 height 9
type input "[DATE]"
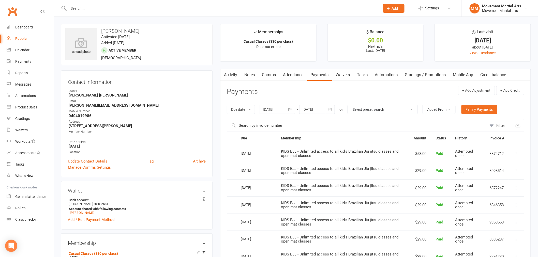
click at [397, 110] on select "Select preset search All failures All skipped payments All pending payments Suc…" at bounding box center [383, 109] width 70 height 9
click at [291, 110] on icon "button" at bounding box center [291, 109] width 4 height 3
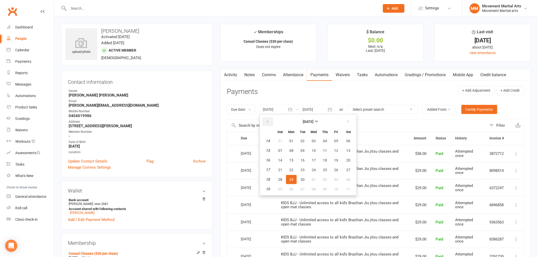
click at [266, 121] on button "button" at bounding box center [268, 121] width 11 height 9
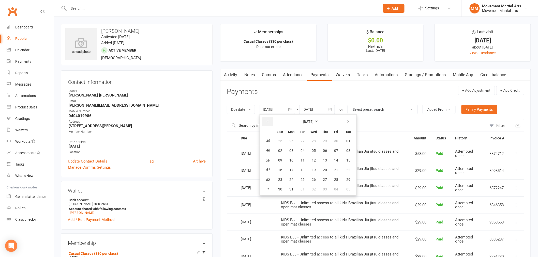
click at [266, 121] on button "button" at bounding box center [268, 121] width 11 height 9
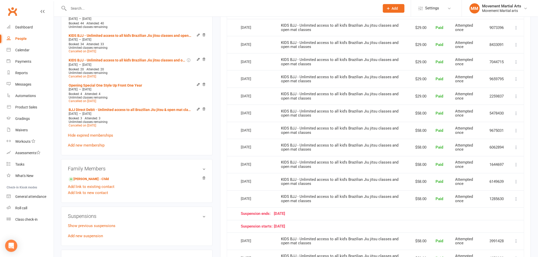
scroll to position [132, 0]
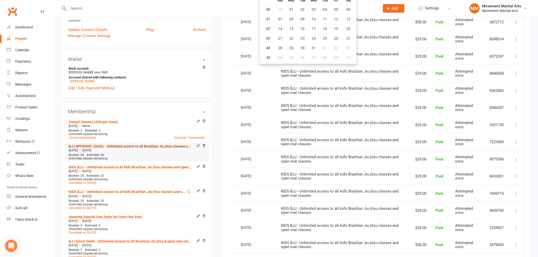
click at [111, 144] on link "BJJ UPFRONT (2020) - Unlimited access to all Brazilian Jiu jitsu classes and op…" at bounding box center [130, 146] width 123 height 4
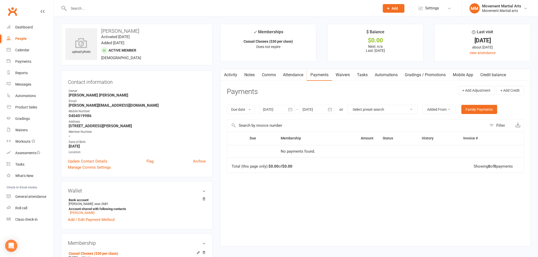
scroll to position [198, 0]
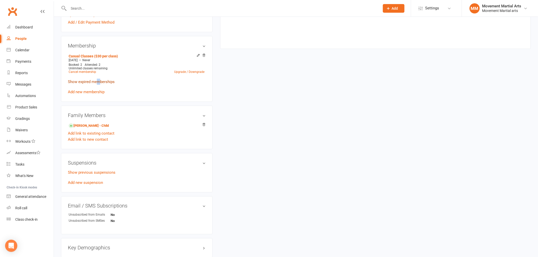
click at [98, 80] on link "Show expired memberships" at bounding box center [91, 82] width 47 height 5
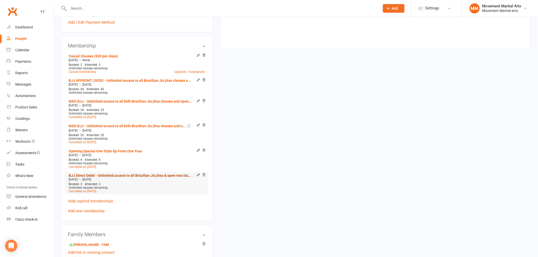
click at [117, 174] on link "BJJ Direct Debit - Unlimited access to all Brazilian Jiu jitsu & open mat class…" at bounding box center [130, 176] width 123 height 4
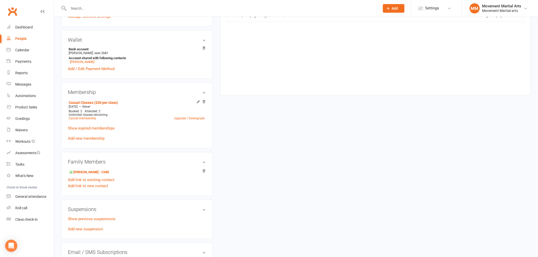
scroll to position [198, 0]
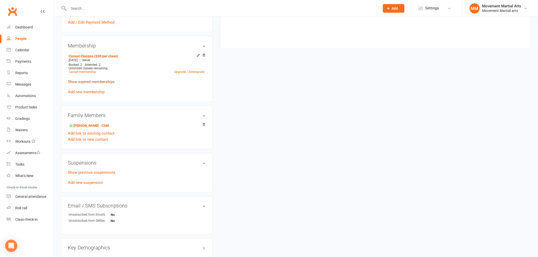
click at [80, 83] on link "Show expired memberships" at bounding box center [91, 82] width 47 height 5
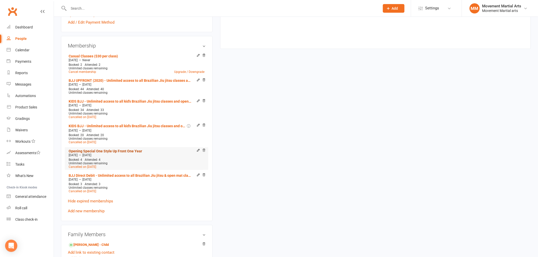
click at [116, 151] on link "Opening Special One Style Up Front One Year" at bounding box center [106, 151] width 74 height 4
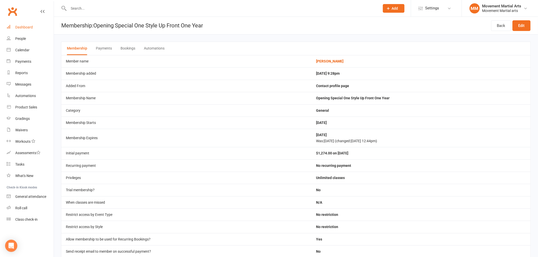
click at [28, 25] on link "Dashboard" at bounding box center [30, 27] width 47 height 11
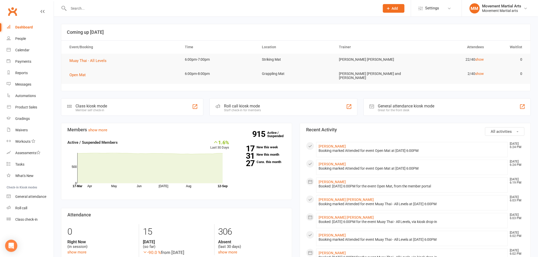
click at [87, 9] on input "text" at bounding box center [221, 8] width 309 height 7
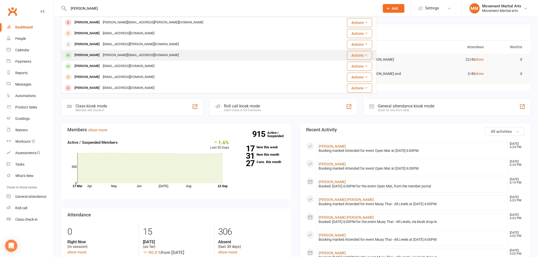
type input "[PERSON_NAME]"
click at [110, 54] on div "[PERSON_NAME][EMAIL_ADDRESS][DOMAIN_NAME]" at bounding box center [140, 55] width 79 height 7
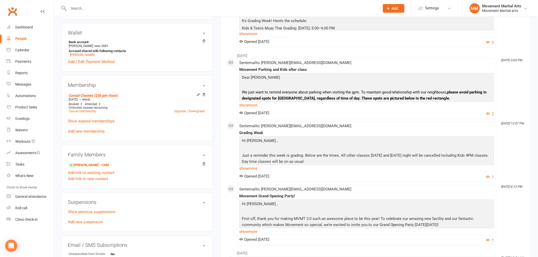
scroll to position [198, 0]
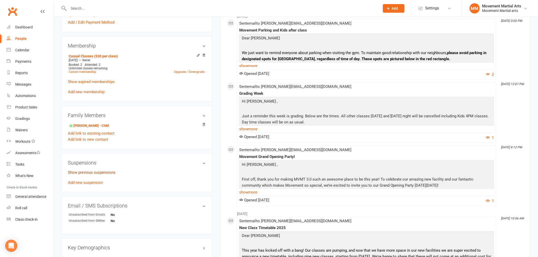
click at [90, 173] on link "Show previous suspensions" at bounding box center [92, 172] width 48 height 5
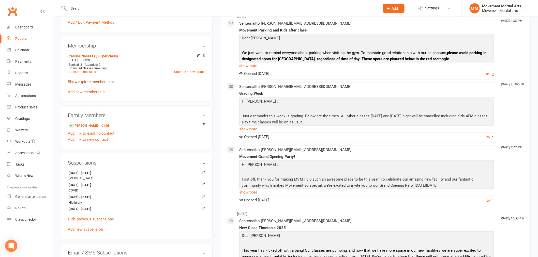
click at [90, 83] on link "Show expired memberships" at bounding box center [91, 82] width 47 height 5
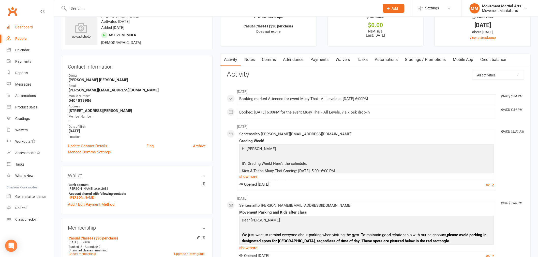
scroll to position [0, 0]
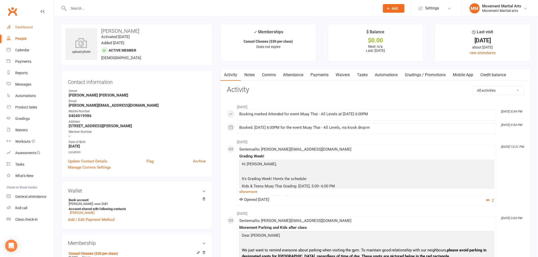
click at [30, 26] on div "Dashboard" at bounding box center [24, 27] width 18 height 4
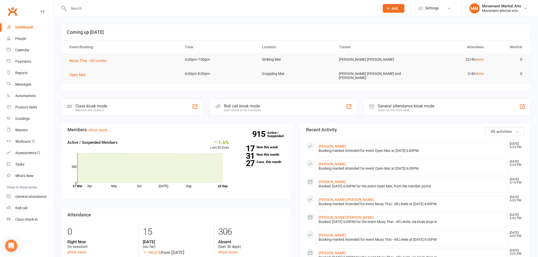
click at [134, 6] on input "text" at bounding box center [221, 8] width 309 height 7
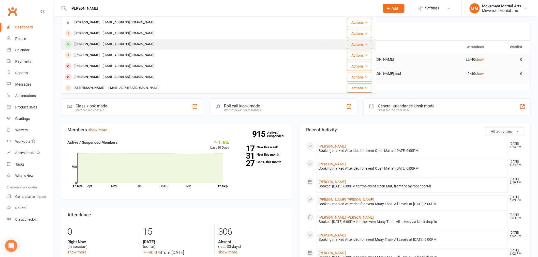
type input "[PERSON_NAME]"
click at [134, 42] on div "[EMAIL_ADDRESS][DOMAIN_NAME]" at bounding box center [128, 44] width 55 height 7
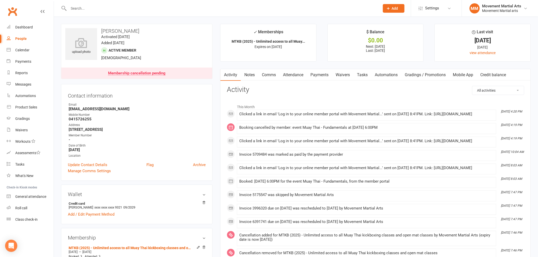
click at [316, 71] on link "Payments" at bounding box center [319, 75] width 25 height 12
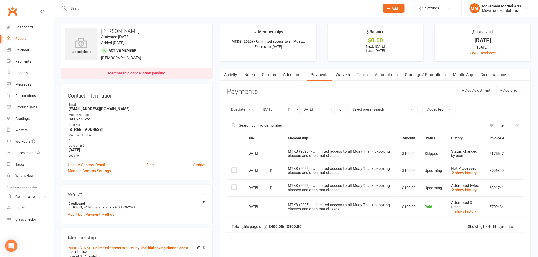
click at [326, 106] on button "button" at bounding box center [330, 109] width 9 height 9
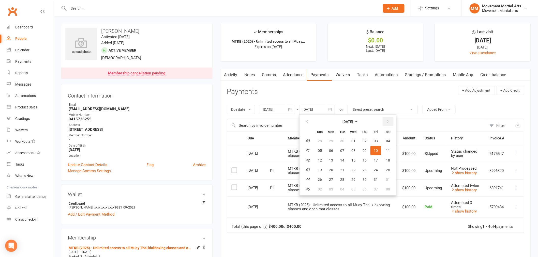
click at [387, 117] on button "button" at bounding box center [388, 121] width 11 height 9
click at [387, 120] on icon "button" at bounding box center [388, 122] width 4 height 4
click at [387, 121] on icon "button" at bounding box center [388, 122] width 4 height 4
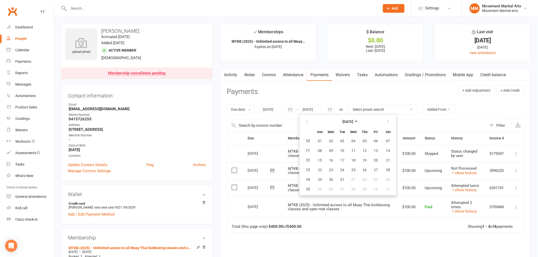
click at [382, 154] on td "14" at bounding box center [388, 150] width 13 height 9
click at [383, 157] on button "21" at bounding box center [388, 160] width 13 height 9
type input "[DATE]"
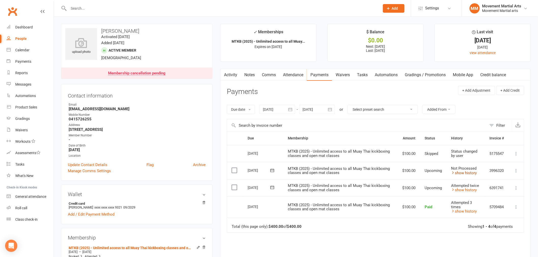
click at [456, 172] on link "show history" at bounding box center [464, 173] width 26 height 5
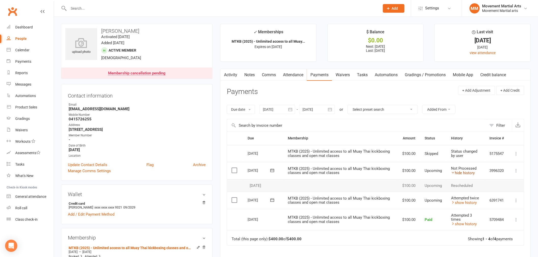
click at [456, 172] on link "hide history" at bounding box center [463, 173] width 24 height 5
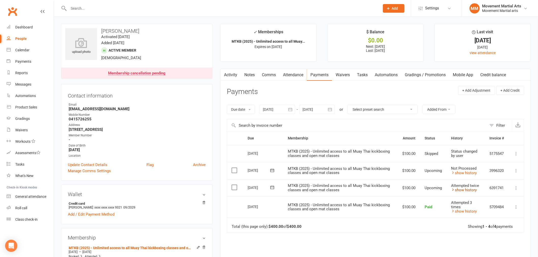
click at [457, 191] on link "show history" at bounding box center [464, 190] width 26 height 5
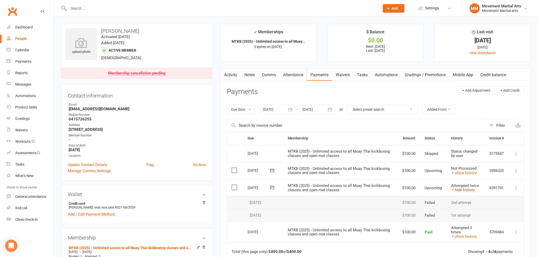
click at [457, 191] on link "hide history" at bounding box center [463, 190] width 24 height 5
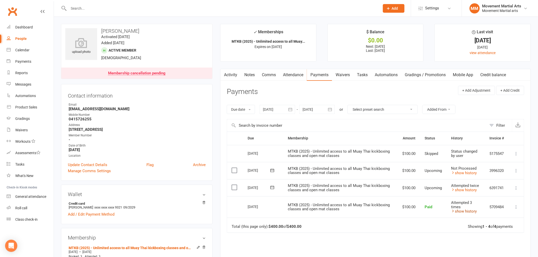
click at [460, 213] on link "show history" at bounding box center [464, 211] width 26 height 5
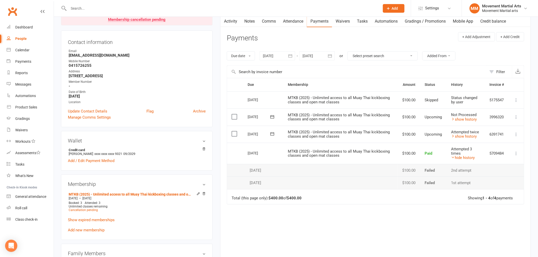
scroll to position [66, 0]
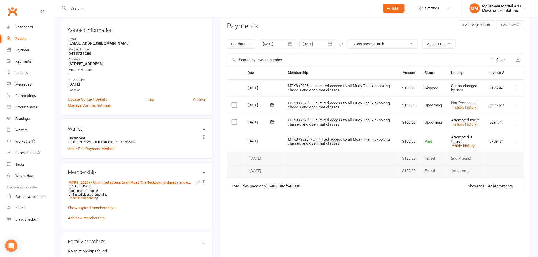
click at [464, 146] on link "hide history" at bounding box center [463, 146] width 24 height 5
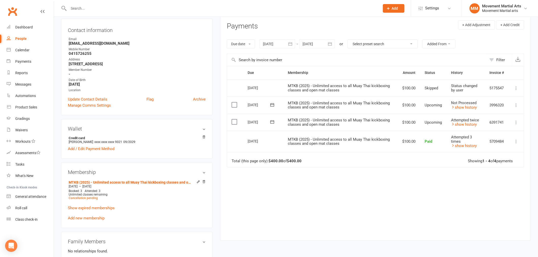
click at [285, 43] on div at bounding box center [278, 43] width 36 height 9
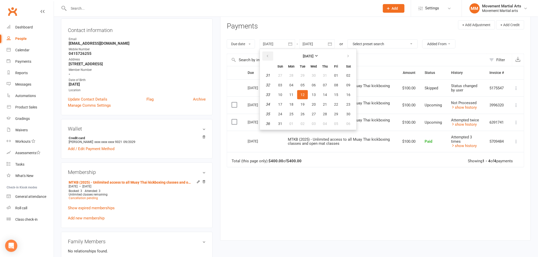
click at [269, 54] on icon "button" at bounding box center [268, 56] width 4 height 4
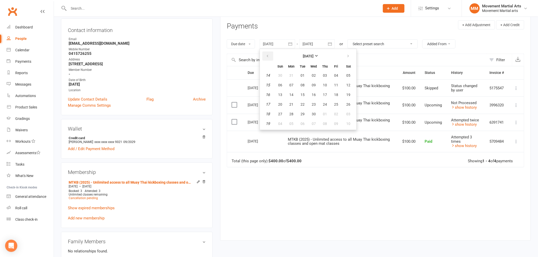
click at [269, 54] on icon "button" at bounding box center [268, 56] width 4 height 4
click at [284, 80] on tbody "5 26 27 28 29 30 31 01 6 02 03 04 05 06 07 08 7 09 10 11 12 13 14 15 8 16 17 18…" at bounding box center [308, 99] width 94 height 57
click at [285, 86] on button "02" at bounding box center [280, 85] width 11 height 9
type input "[DATE]"
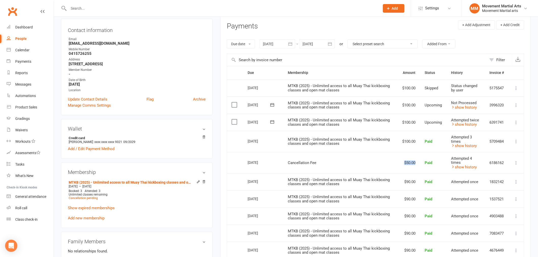
drag, startPoint x: 399, startPoint y: 161, endPoint x: 423, endPoint y: 162, distance: 24.7
click at [424, 162] on tr "Select this [DATE] [PERSON_NAME] Cancellation Fee $50.00 Paid Attempted 4 times…" at bounding box center [375, 162] width 297 height 21
drag, startPoint x: 392, startPoint y: 136, endPoint x: 423, endPoint y: 143, distance: 31.4
click at [423, 143] on tr "Select this [DATE] [PERSON_NAME] MTKB (2025) - Unlimited access to all Muay Tha…" at bounding box center [375, 141] width 297 height 21
click at [454, 146] on icon at bounding box center [453, 146] width 4 height 4
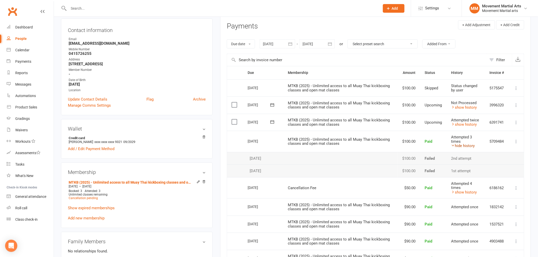
click at [454, 146] on icon at bounding box center [453, 146] width 4 height 4
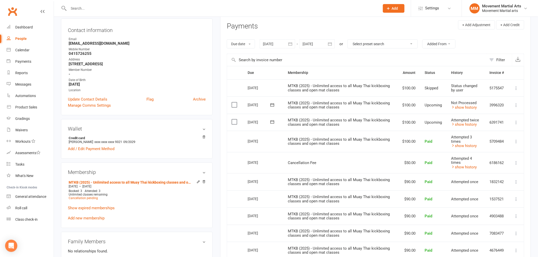
click at [426, 121] on span "Upcoming" at bounding box center [433, 122] width 17 height 5
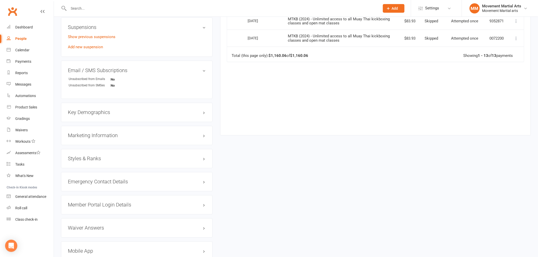
scroll to position [0, 0]
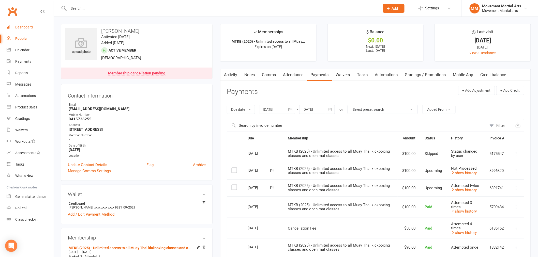
click at [36, 23] on link "Dashboard" at bounding box center [30, 27] width 47 height 11
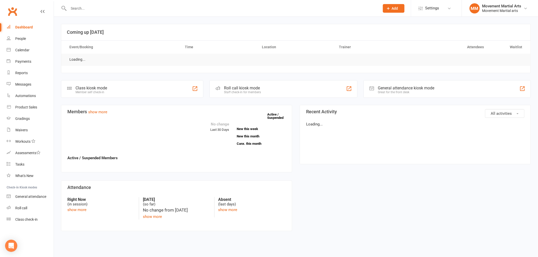
click at [99, 7] on input "text" at bounding box center [221, 8] width 309 height 7
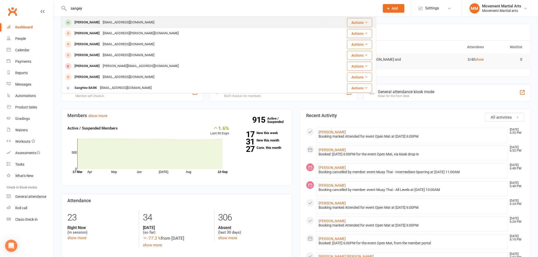
type input "sangey"
click at [118, 23] on div "[EMAIL_ADDRESS][DOMAIN_NAME]" at bounding box center [128, 22] width 55 height 7
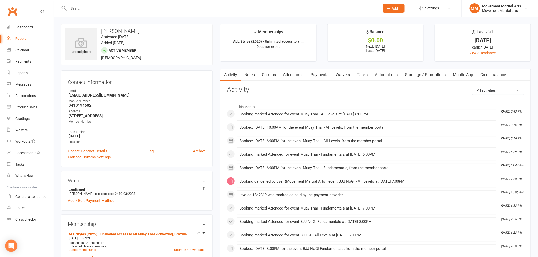
click at [317, 74] on link "Payments" at bounding box center [319, 75] width 25 height 12
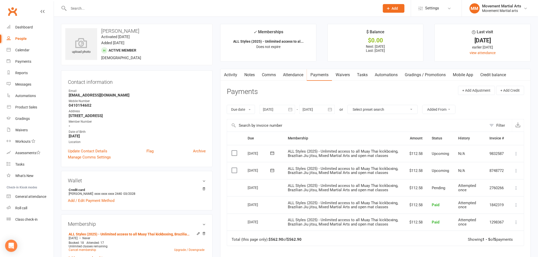
click at [271, 73] on link "Comms" at bounding box center [268, 75] width 21 height 12
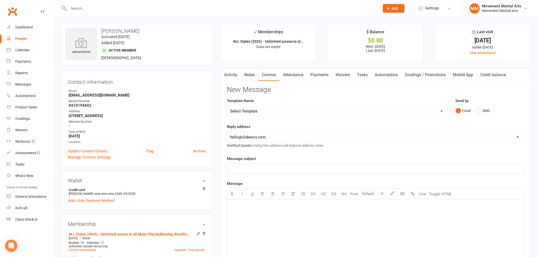
click at [263, 107] on select "Select Template [Email] Grading - Blue Belt [Email] Gym relocation closing time…" at bounding box center [337, 111] width 221 height 10
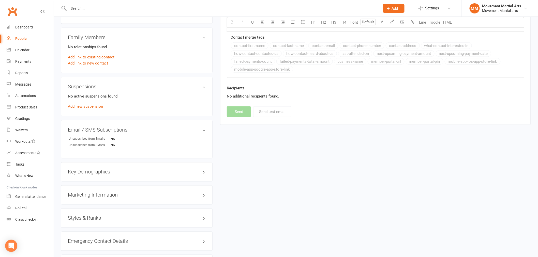
scroll to position [264, 0]
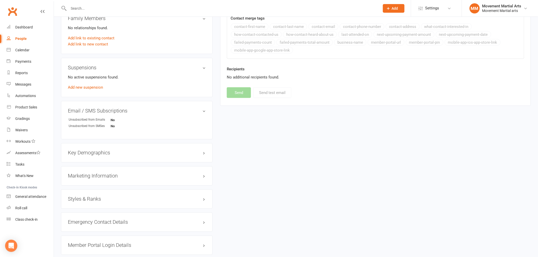
click at [90, 201] on h3 "Styles & Ranks" at bounding box center [137, 200] width 138 height 6
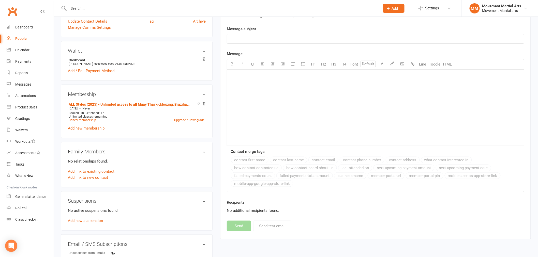
scroll to position [66, 0]
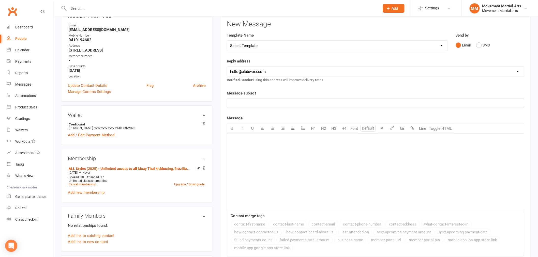
click at [269, 44] on select "Select Template [Email] Grading - Blue Belt [Email] Gym relocation closing time…" at bounding box center [337, 46] width 221 height 10
select select "36"
click at [227, 41] on select "Select Template [Email] Grading - Blue Belt [Email] Gym relocation closing time…" at bounding box center [337, 46] width 221 height 10
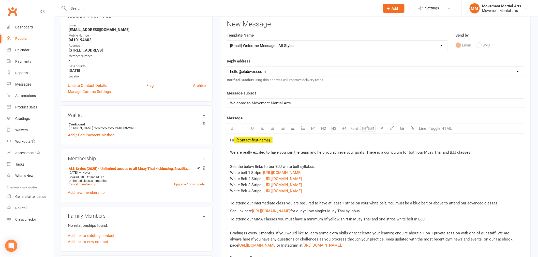
click at [260, 72] on select "[EMAIL_ADDRESS][DOMAIN_NAME] [EMAIL_ADDRESS][DOMAIN_NAME] [PERSON_NAME][EMAIL_A…" at bounding box center [375, 72] width 297 height 10
select select "4"
click at [227, 67] on select "[EMAIL_ADDRESS][DOMAIN_NAME] [EMAIL_ADDRESS][DOMAIN_NAME] [PERSON_NAME][EMAIL_A…" at bounding box center [375, 72] width 297 height 10
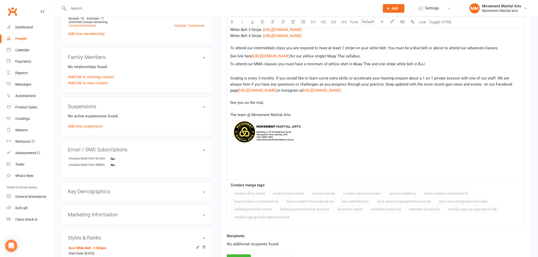
scroll to position [264, 0]
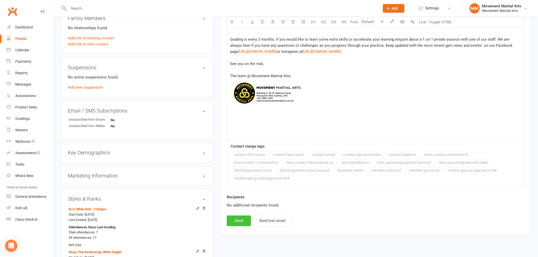
click at [236, 220] on button "Send" at bounding box center [239, 221] width 24 height 11
select select
select select "0"
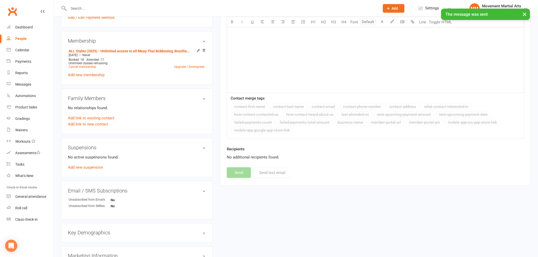
scroll to position [0, 0]
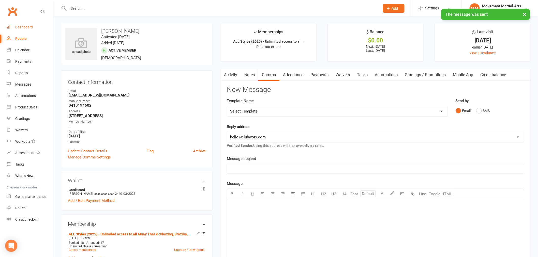
click at [21, 28] on div "Dashboard" at bounding box center [24, 27] width 18 height 4
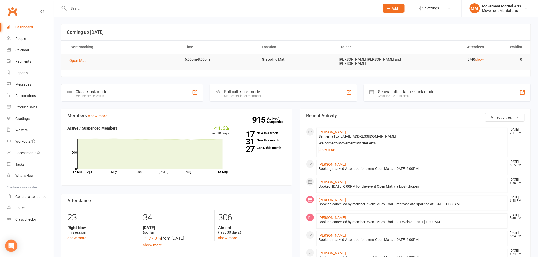
click at [110, 5] on input "text" at bounding box center [221, 8] width 309 height 7
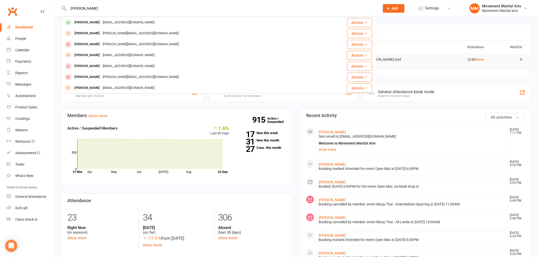
type input "[PERSON_NAME]"
click at [114, 24] on div "[EMAIL_ADDRESS][DOMAIN_NAME]" at bounding box center [128, 22] width 55 height 7
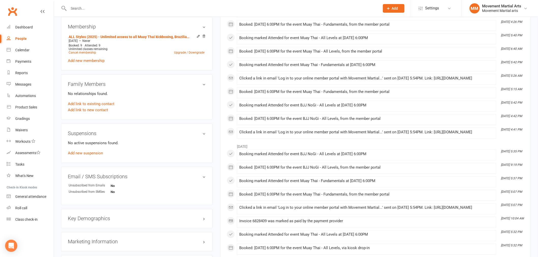
scroll to position [330, 0]
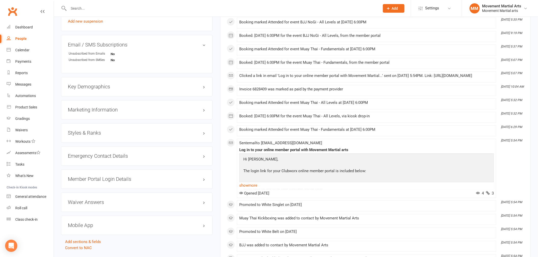
click at [99, 131] on h3 "Styles & Ranks" at bounding box center [137, 133] width 138 height 6
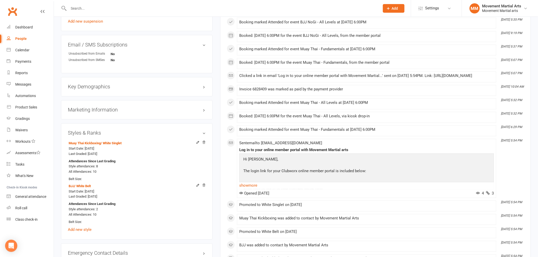
scroll to position [0, 0]
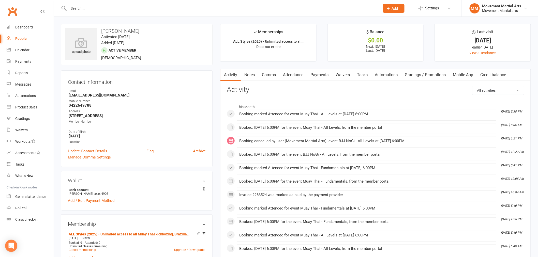
click at [269, 75] on link "Comms" at bounding box center [268, 75] width 21 height 12
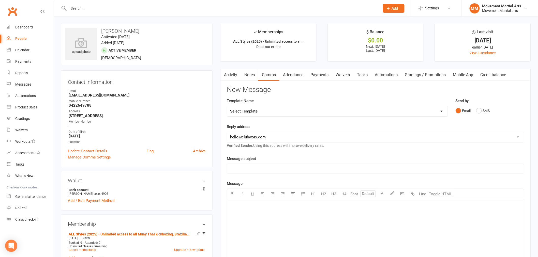
click at [260, 110] on select "Select Template [Email] Grading - Blue Belt [Email] Gym relocation closing time…" at bounding box center [337, 111] width 221 height 10
select select "36"
click at [227, 106] on select "Select Template [Email] Grading - Blue Belt [Email] Gym relocation closing time…" at bounding box center [337, 111] width 221 height 10
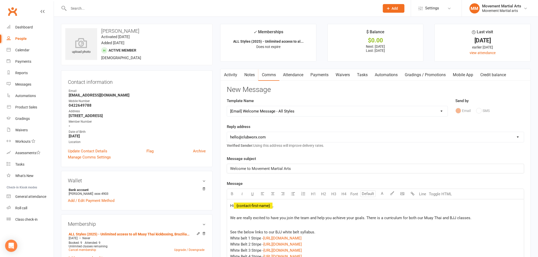
click at [270, 140] on select "[EMAIL_ADDRESS][DOMAIN_NAME] [EMAIL_ADDRESS][DOMAIN_NAME] [PERSON_NAME][EMAIL_A…" at bounding box center [375, 137] width 297 height 10
select select "4"
click at [227, 132] on select "[EMAIL_ADDRESS][DOMAIN_NAME] [EMAIL_ADDRESS][DOMAIN_NAME] [PERSON_NAME][EMAIL_A…" at bounding box center [375, 137] width 297 height 10
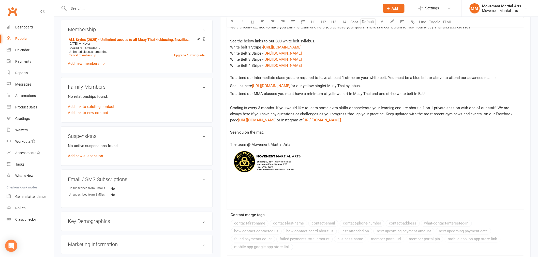
scroll to position [330, 0]
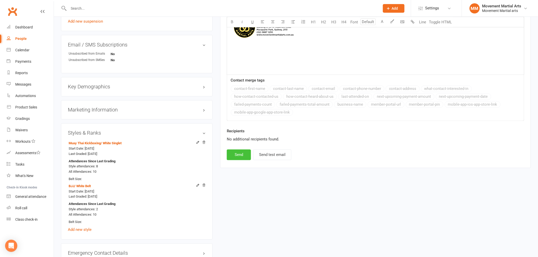
click at [240, 155] on button "Send" at bounding box center [239, 155] width 24 height 11
select select
select select "0"
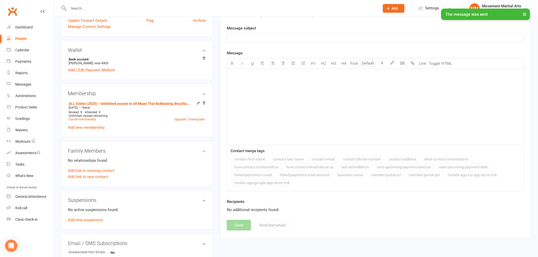
scroll to position [0, 0]
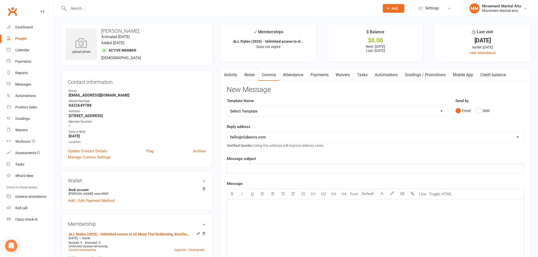
click at [111, 6] on input "text" at bounding box center [221, 8] width 309 height 7
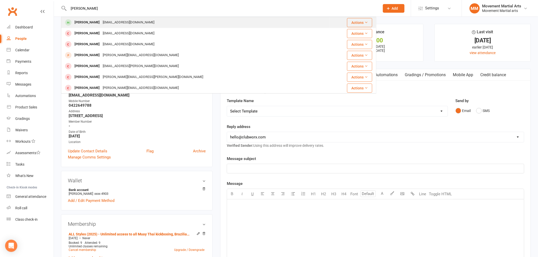
type input "[PERSON_NAME]"
click at [116, 19] on div "[EMAIL_ADDRESS][DOMAIN_NAME]" at bounding box center [128, 22] width 55 height 7
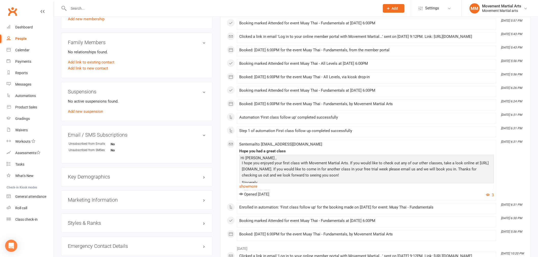
scroll to position [264, 0]
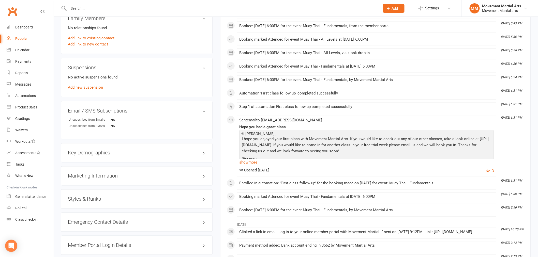
click at [109, 199] on h3 "Styles & Ranks" at bounding box center [137, 200] width 138 height 6
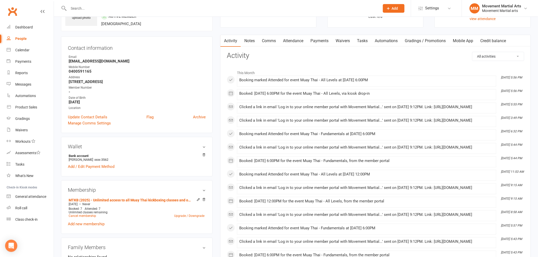
scroll to position [0, 0]
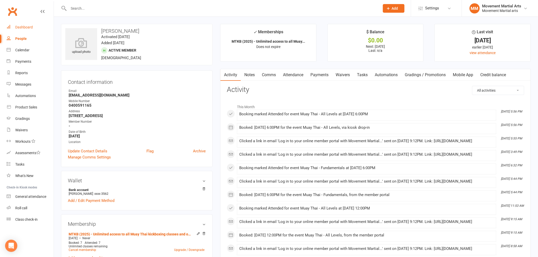
click at [28, 24] on link "Dashboard" at bounding box center [30, 27] width 47 height 11
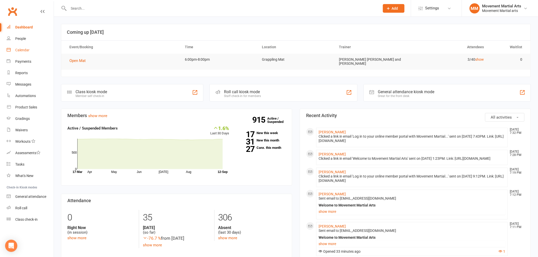
click at [19, 53] on link "Calendar" at bounding box center [30, 50] width 47 height 11
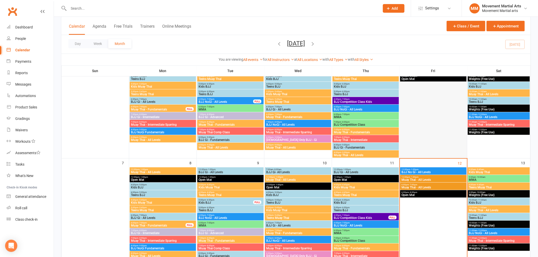
scroll to position [132, 0]
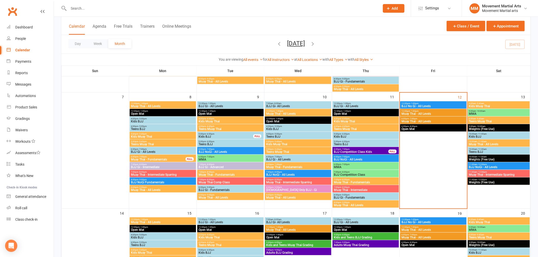
click at [489, 141] on span "10:00am - 11:00am" at bounding box center [499, 142] width 60 height 2
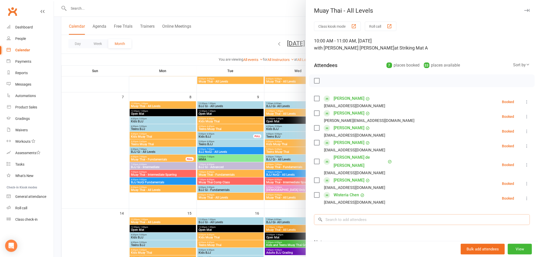
click at [351, 215] on input "search" at bounding box center [422, 220] width 216 height 11
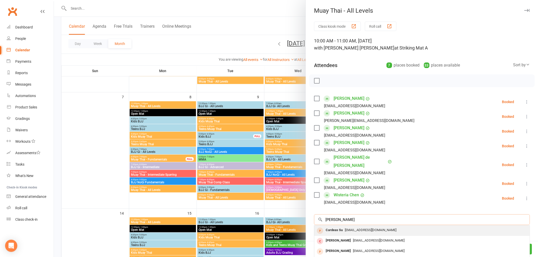
type input "[PERSON_NAME]"
click at [374, 228] on span "[EMAIL_ADDRESS][DOMAIN_NAME]" at bounding box center [371, 230] width 52 height 4
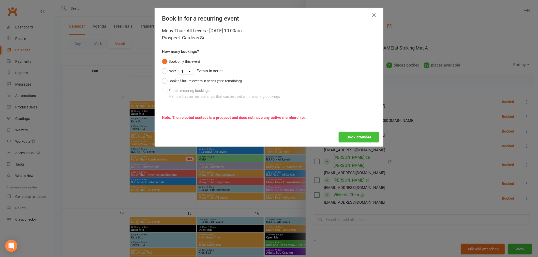
click at [344, 136] on button "Book attendee" at bounding box center [359, 137] width 40 height 11
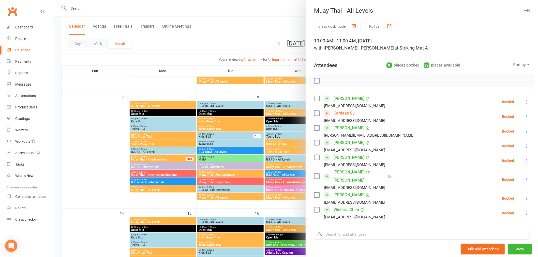
click at [198, 14] on div at bounding box center [296, 128] width 484 height 257
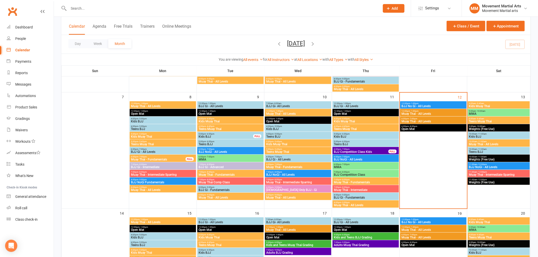
click at [424, 127] on span "6:00pm - 8:00pm" at bounding box center [433, 126] width 64 height 2
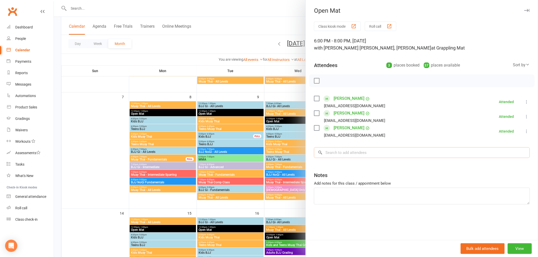
click at [388, 151] on input "search" at bounding box center [422, 153] width 216 height 11
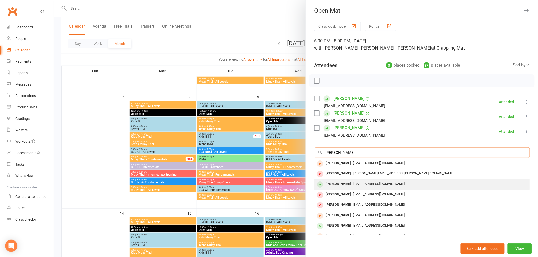
type input "[PERSON_NAME]"
click at [365, 185] on span "[EMAIL_ADDRESS][DOMAIN_NAME]" at bounding box center [379, 184] width 52 height 4
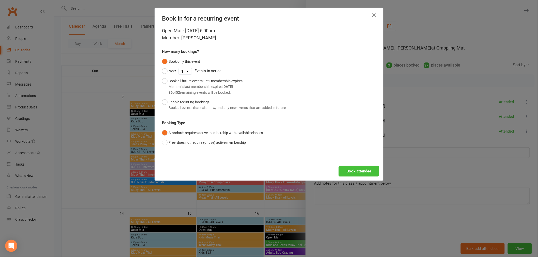
click at [348, 172] on button "Book attendee" at bounding box center [359, 171] width 40 height 11
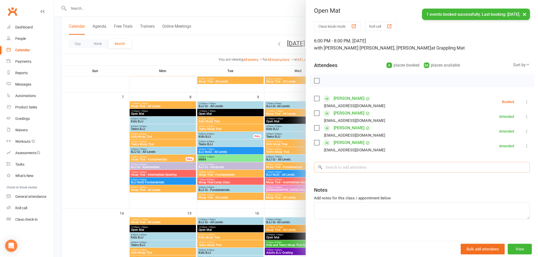
click at [369, 167] on input "search" at bounding box center [422, 167] width 216 height 11
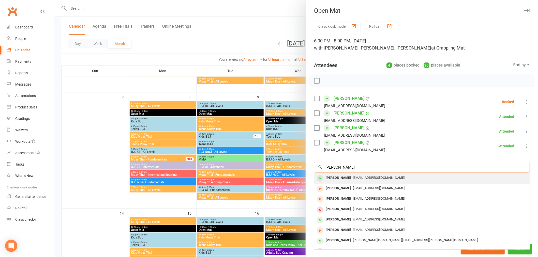
type input "[PERSON_NAME]"
click at [359, 179] on span "[EMAIL_ADDRESS][DOMAIN_NAME]" at bounding box center [379, 178] width 52 height 4
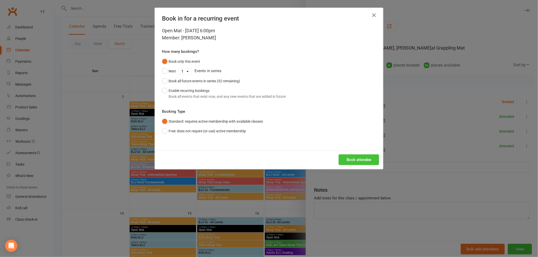
click at [358, 162] on button "Book attendee" at bounding box center [359, 160] width 40 height 11
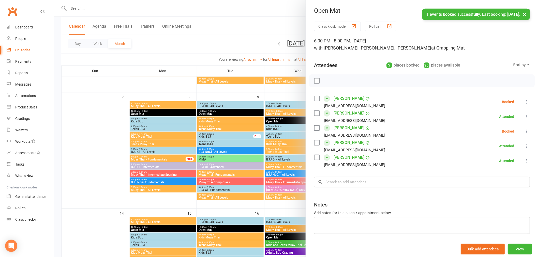
click at [314, 80] on label at bounding box center [316, 80] width 5 height 5
click at [327, 79] on icon "button" at bounding box center [328, 81] width 4 height 4
click at [255, 9] on div "× 1 events booked successfully. Last booking: [DATE]." at bounding box center [266, 9] width 532 height 0
click at [266, 9] on div "× 1 events booked successfully. Last booking: [DATE]." at bounding box center [266, 9] width 532 height 0
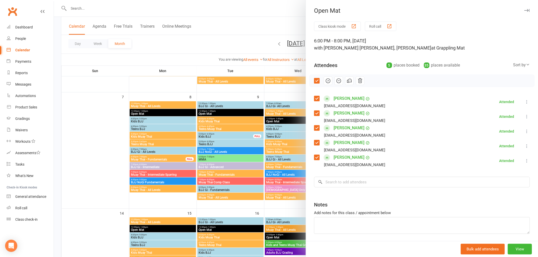
click at [525, 9] on icon "button" at bounding box center [527, 10] width 5 height 3
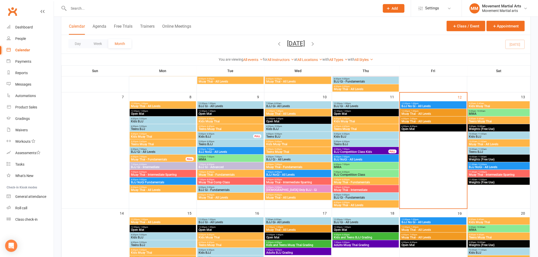
click at [414, 121] on span "Muay Thai - All Levels" at bounding box center [433, 121] width 64 height 3
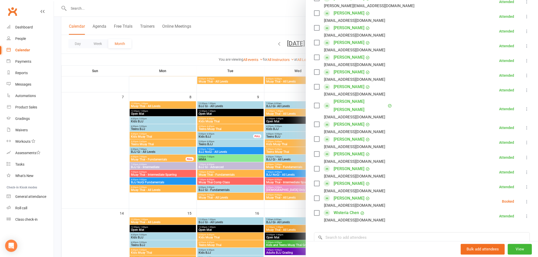
scroll to position [71, 0]
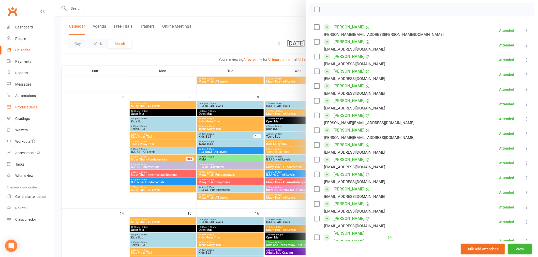
click at [29, 106] on div "Product Sales" at bounding box center [26, 107] width 22 height 4
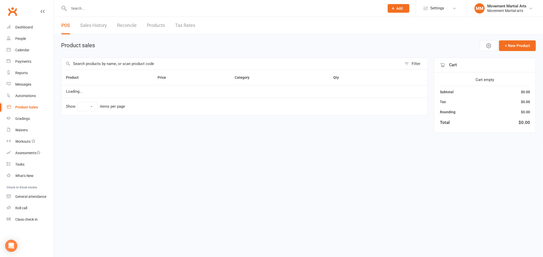
select select "50"
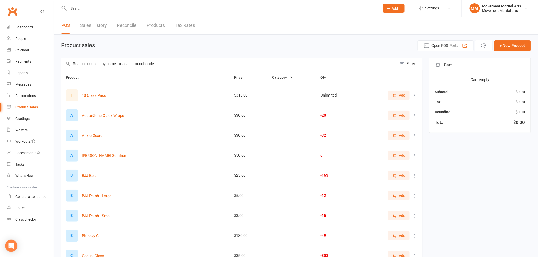
click at [131, 66] on input "text" at bounding box center [229, 64] width 336 height 12
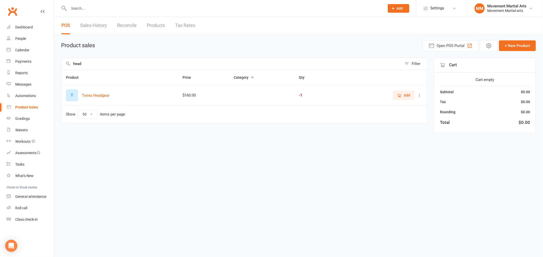
type input "head"
click at [90, 30] on link "Sales History" at bounding box center [93, 26] width 27 height 18
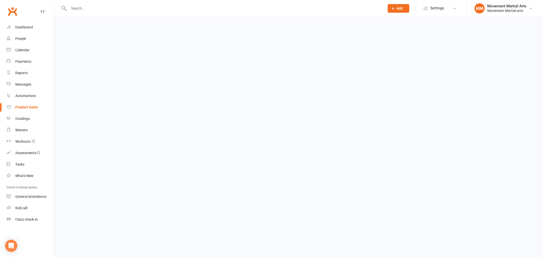
select select "25"
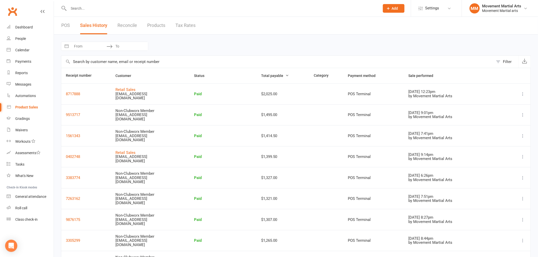
click at [67, 27] on link "POS" at bounding box center [65, 26] width 9 height 18
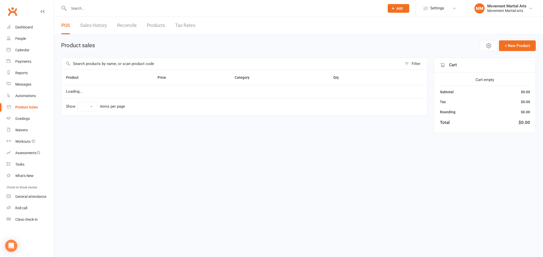
select select "50"
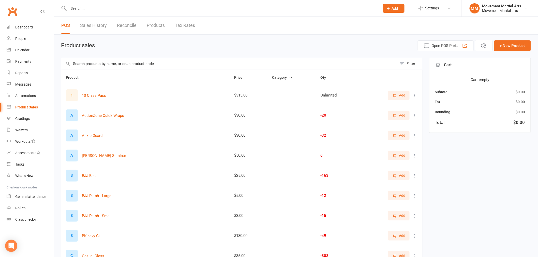
click at [139, 64] on input "text" at bounding box center [229, 64] width 336 height 12
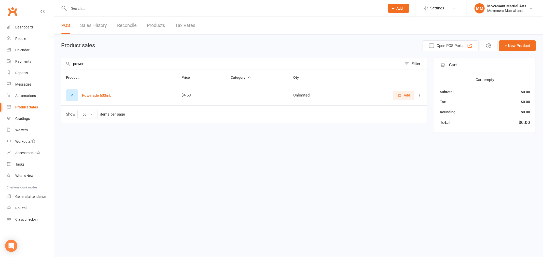
type input "power"
click at [401, 97] on icon "button" at bounding box center [399, 95] width 5 height 5
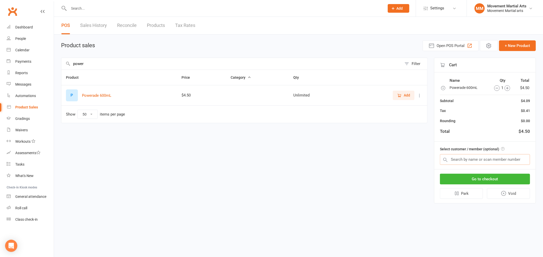
click at [494, 160] on input "text" at bounding box center [485, 159] width 90 height 11
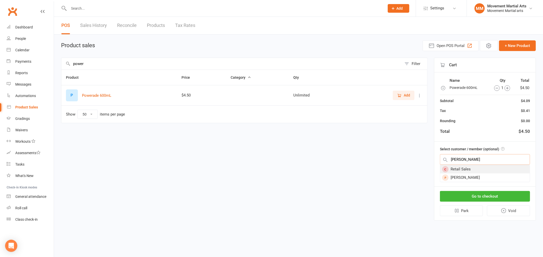
type input "[PERSON_NAME]"
click at [487, 167] on div "Retail Sales" at bounding box center [485, 169] width 90 height 8
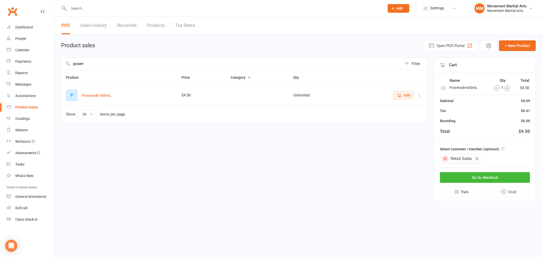
click at [99, 64] on input "power" at bounding box center [231, 64] width 340 height 12
type input "amino"
click at [410, 95] on button "Add" at bounding box center [403, 95] width 22 height 9
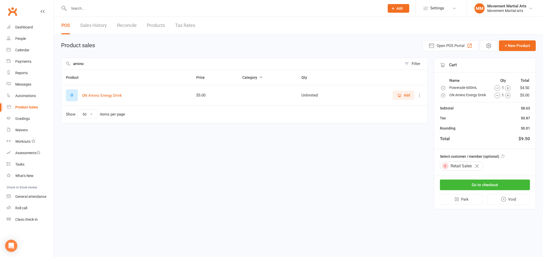
click at [507, 86] on icon "button" at bounding box center [508, 88] width 6 height 6
click at [507, 86] on icon "button" at bounding box center [506, 88] width 6 height 6
click at [467, 185] on button "Go to checkout" at bounding box center [485, 185] width 90 height 11
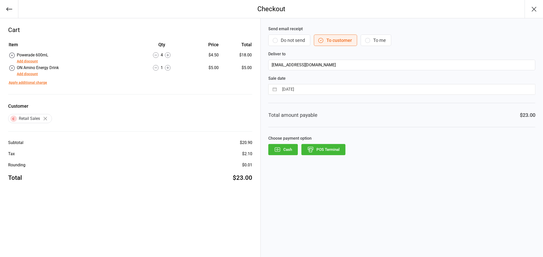
click at [294, 44] on button "Do not send" at bounding box center [289, 40] width 42 height 11
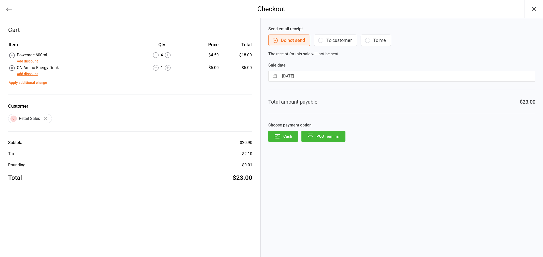
click at [325, 136] on button "POS Terminal" at bounding box center [323, 136] width 44 height 11
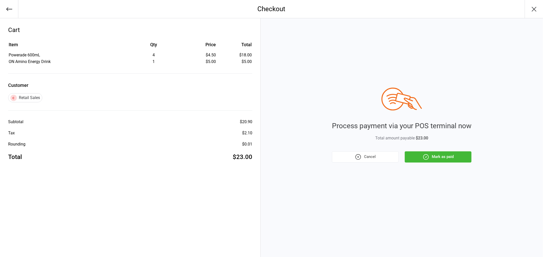
click at [438, 154] on button "Mark as paid" at bounding box center [437, 157] width 67 height 11
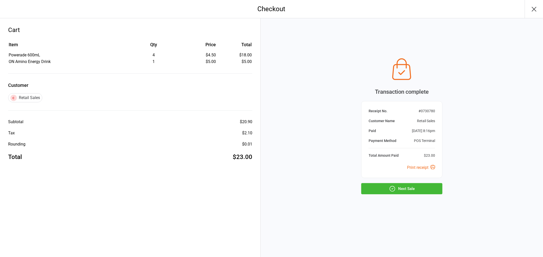
click at [152, 141] on div "Rounding $0.01" at bounding box center [130, 144] width 244 height 6
click at [435, 187] on button "Next Sale" at bounding box center [401, 188] width 81 height 11
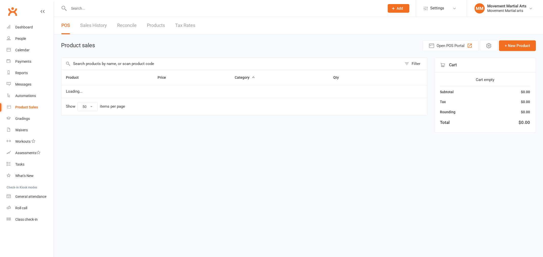
select select "50"
